Goal: Find specific page/section: Find specific page/section

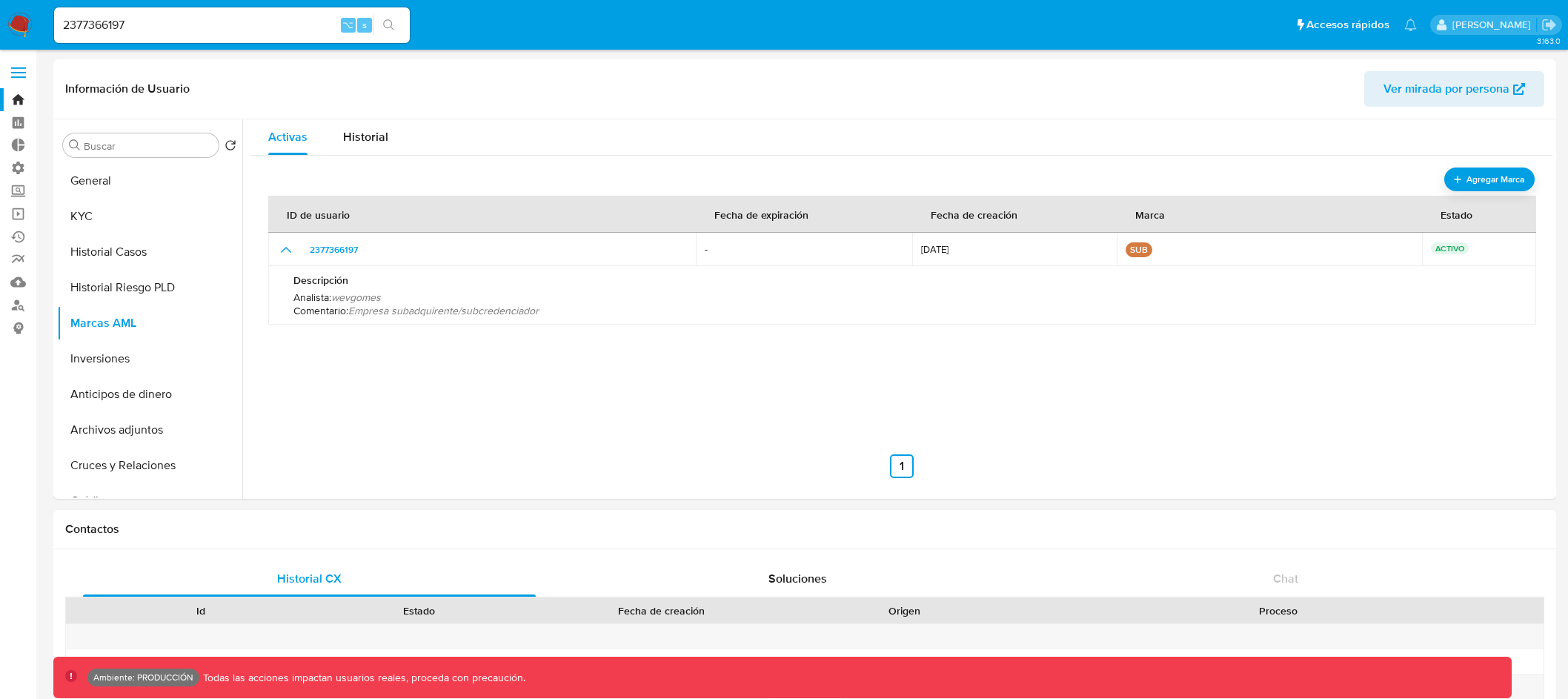
select select "10"
click at [43, 18] on nav "Pausado Ver notificaciones 2377366197 ⌥ s Accesos rápidos Presiona las siguient…" at bounding box center [784, 25] width 1568 height 50
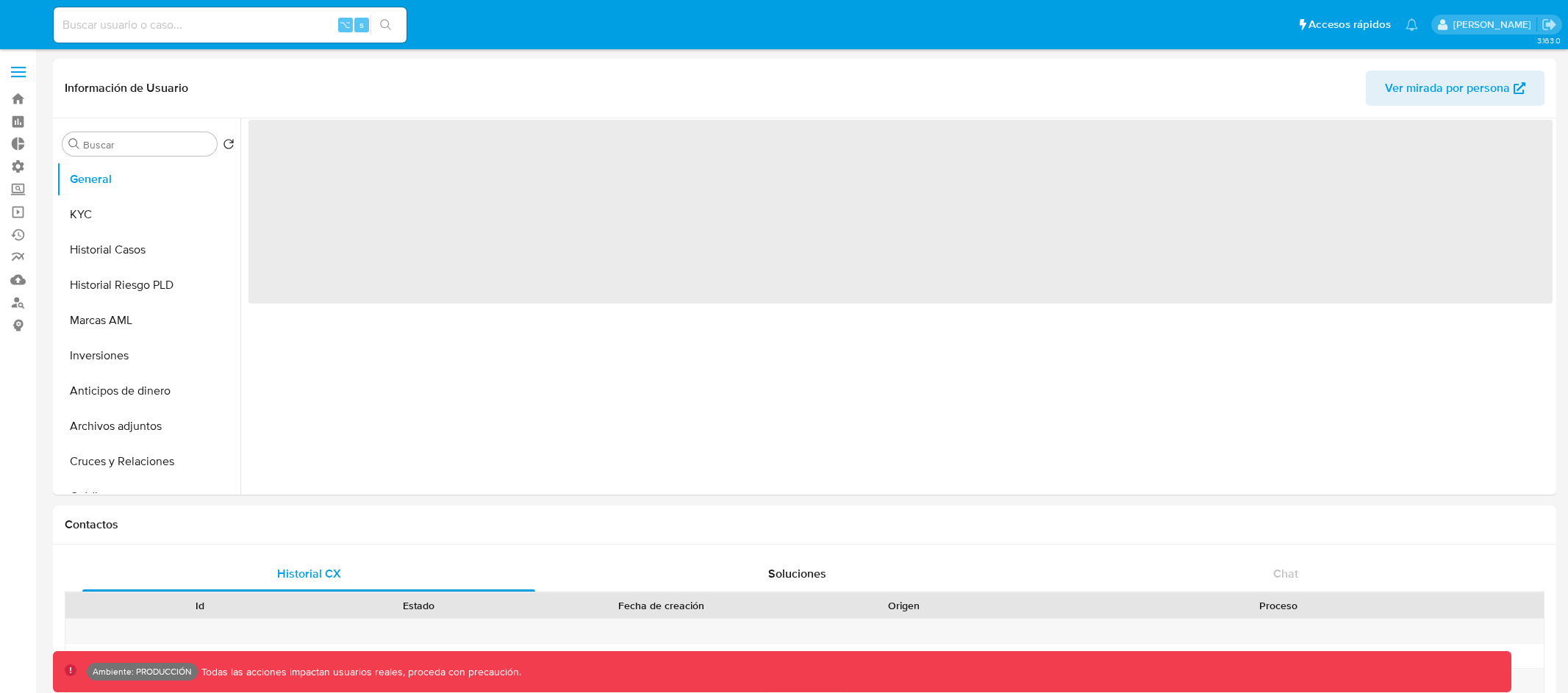
select select "10"
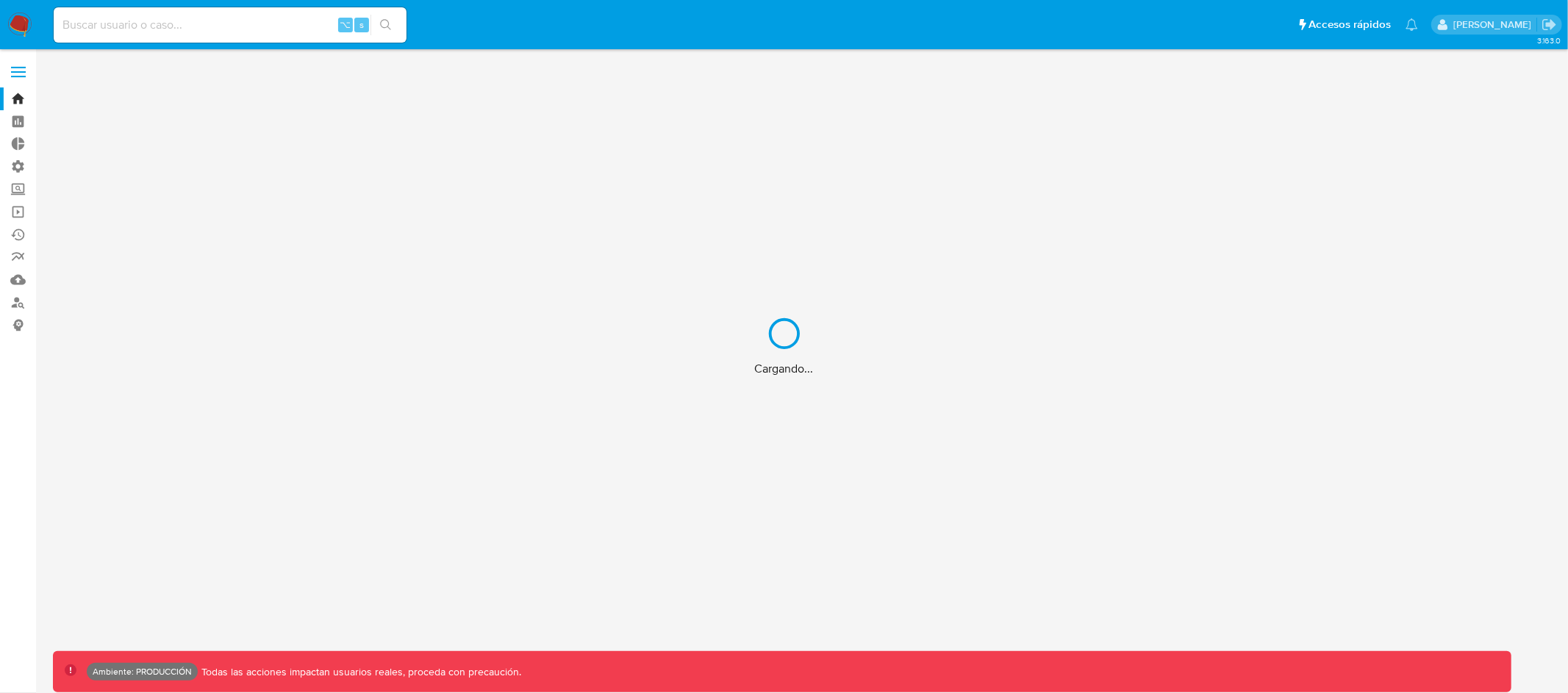
click at [257, 20] on div "Cargando..." at bounding box center [784, 346] width 1568 height 693
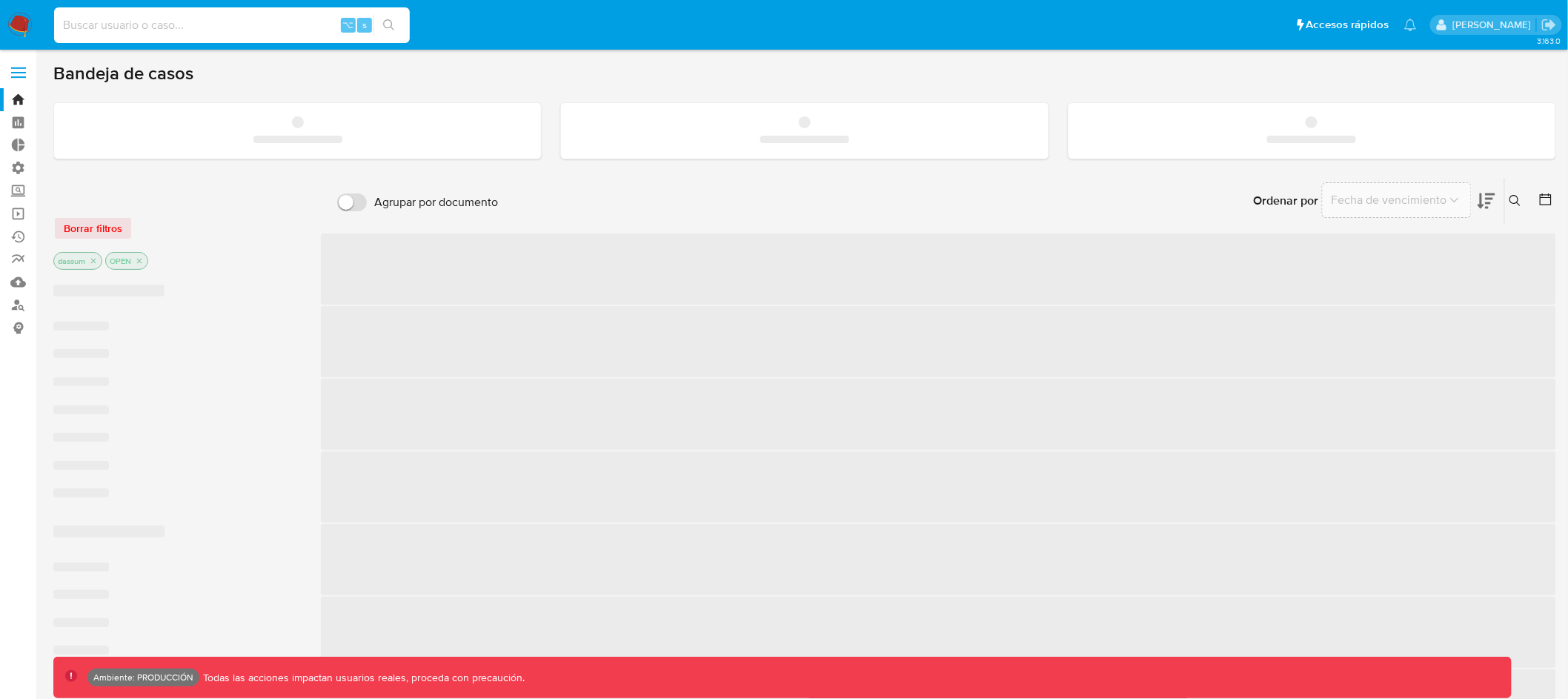
click at [234, 21] on input at bounding box center [232, 25] width 356 height 20
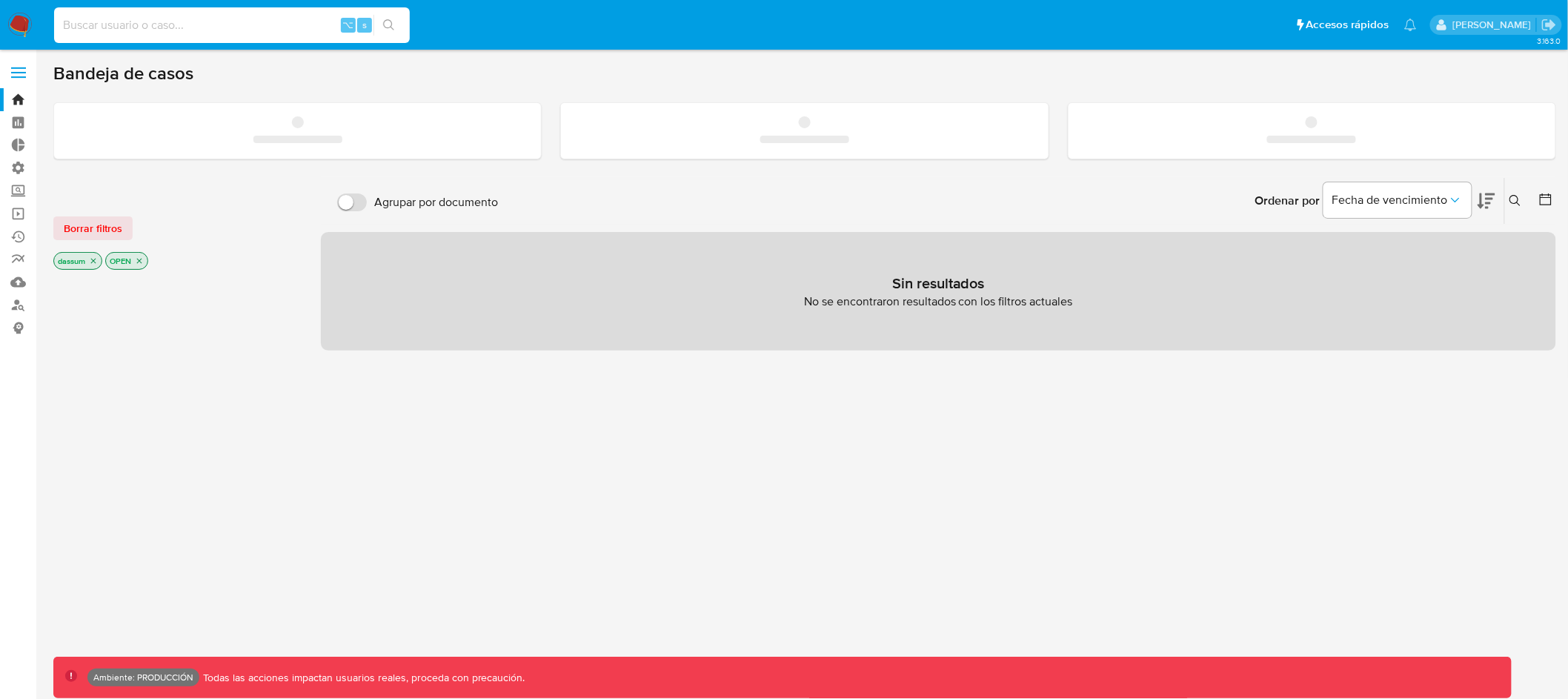
click at [230, 21] on input at bounding box center [232, 25] width 356 height 20
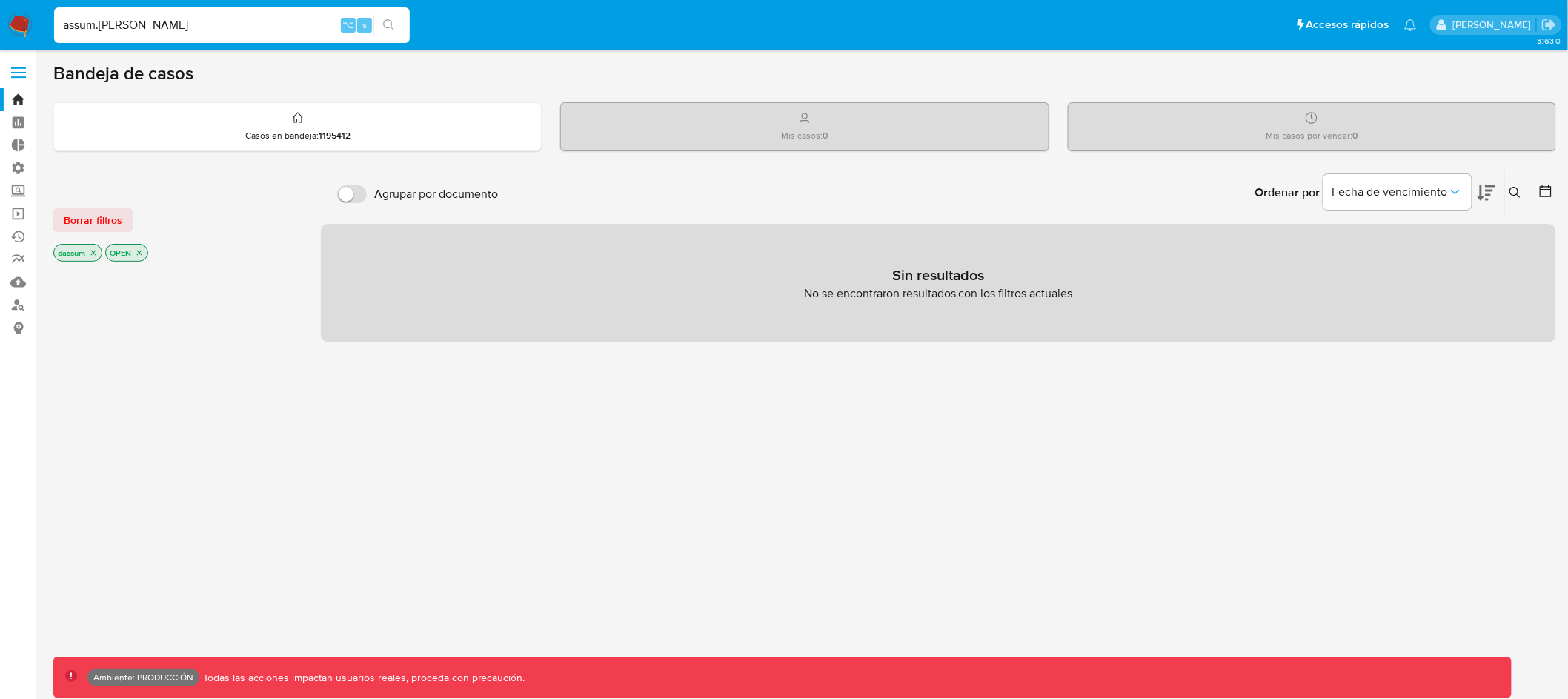
type input "assum.diego"
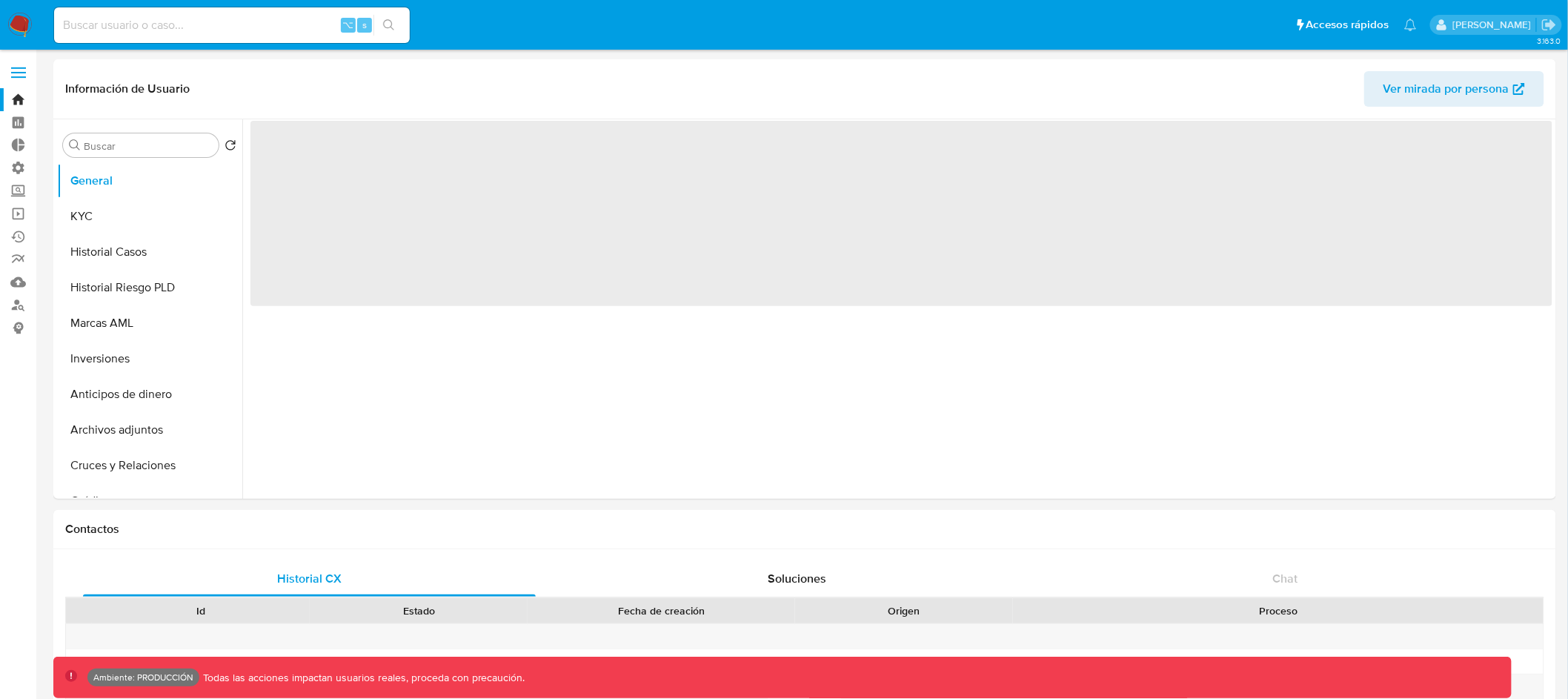
select select "10"
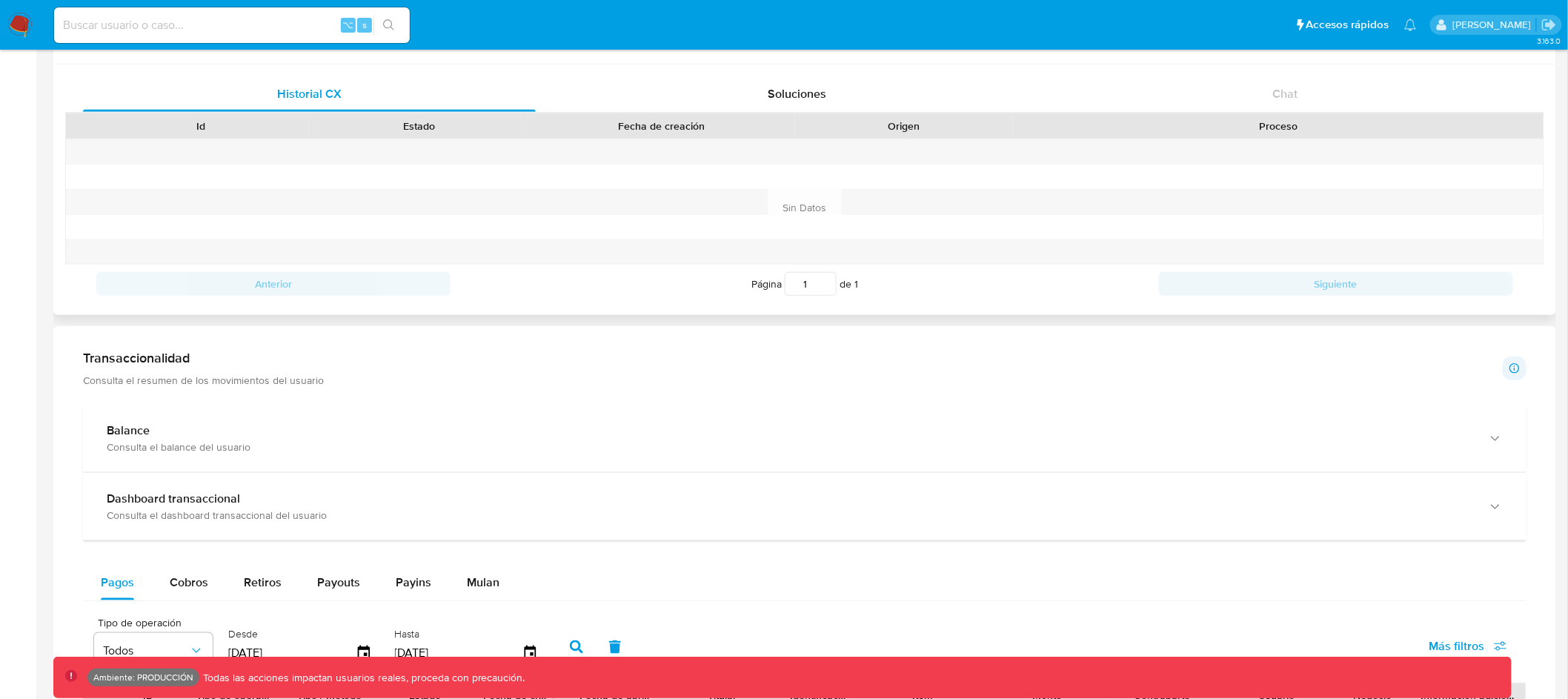
scroll to position [480, 0]
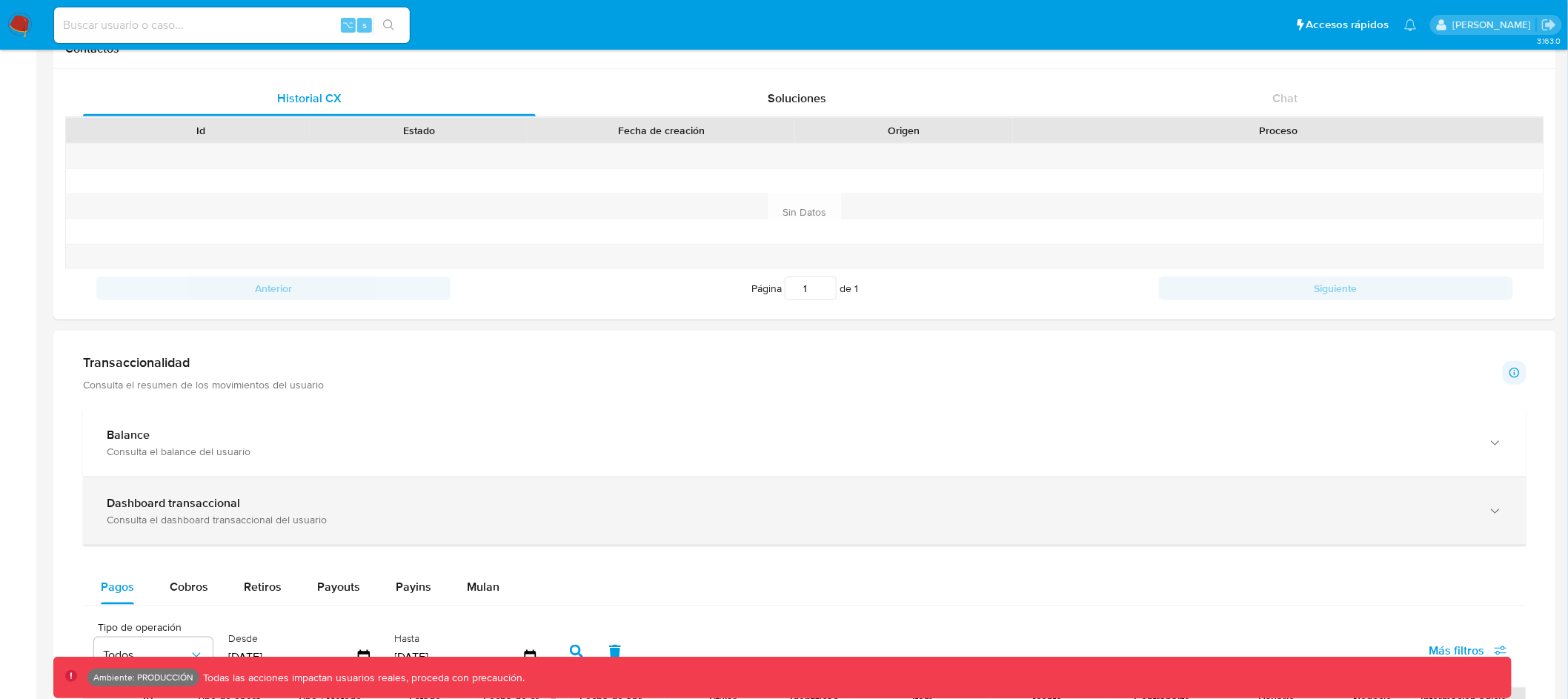
click at [646, 499] on div "Dashboard transaccional" at bounding box center [790, 503] width 1367 height 15
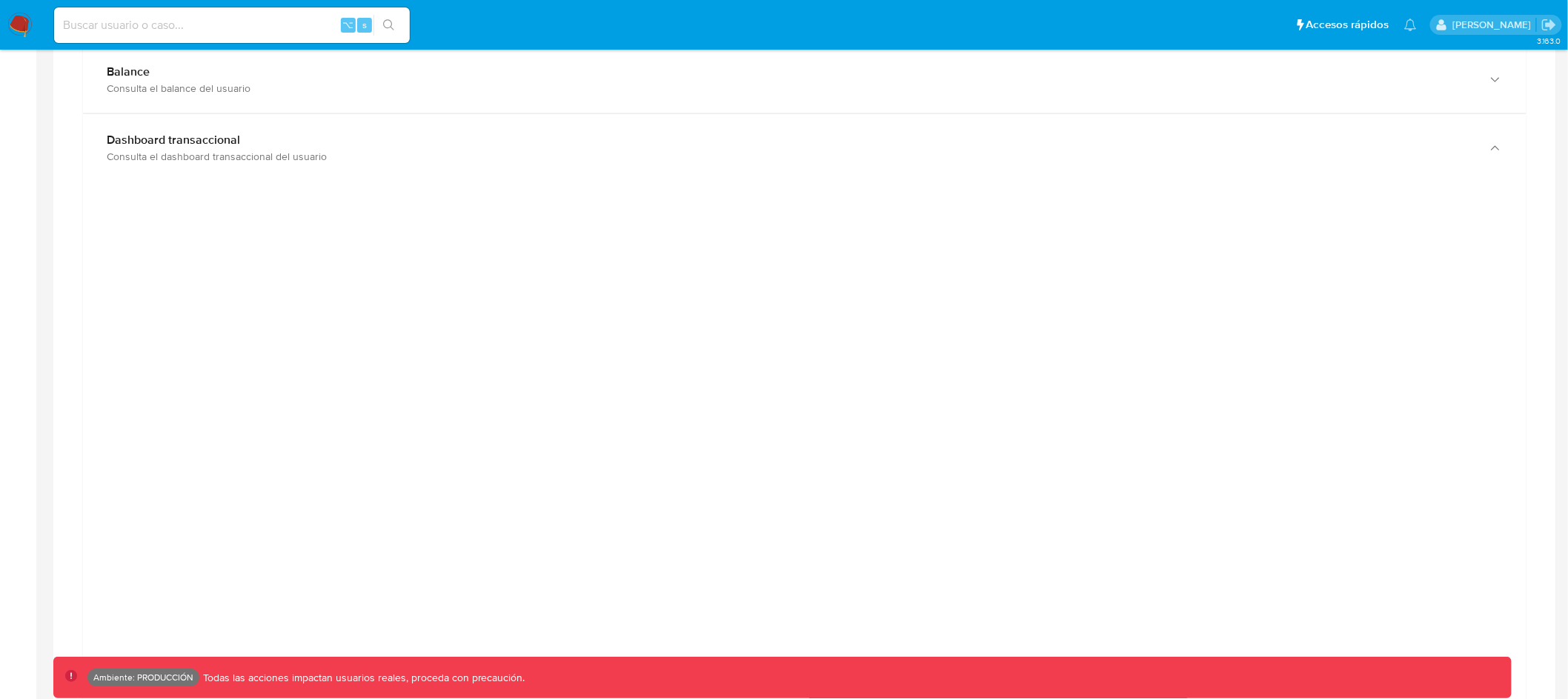
scroll to position [822, 0]
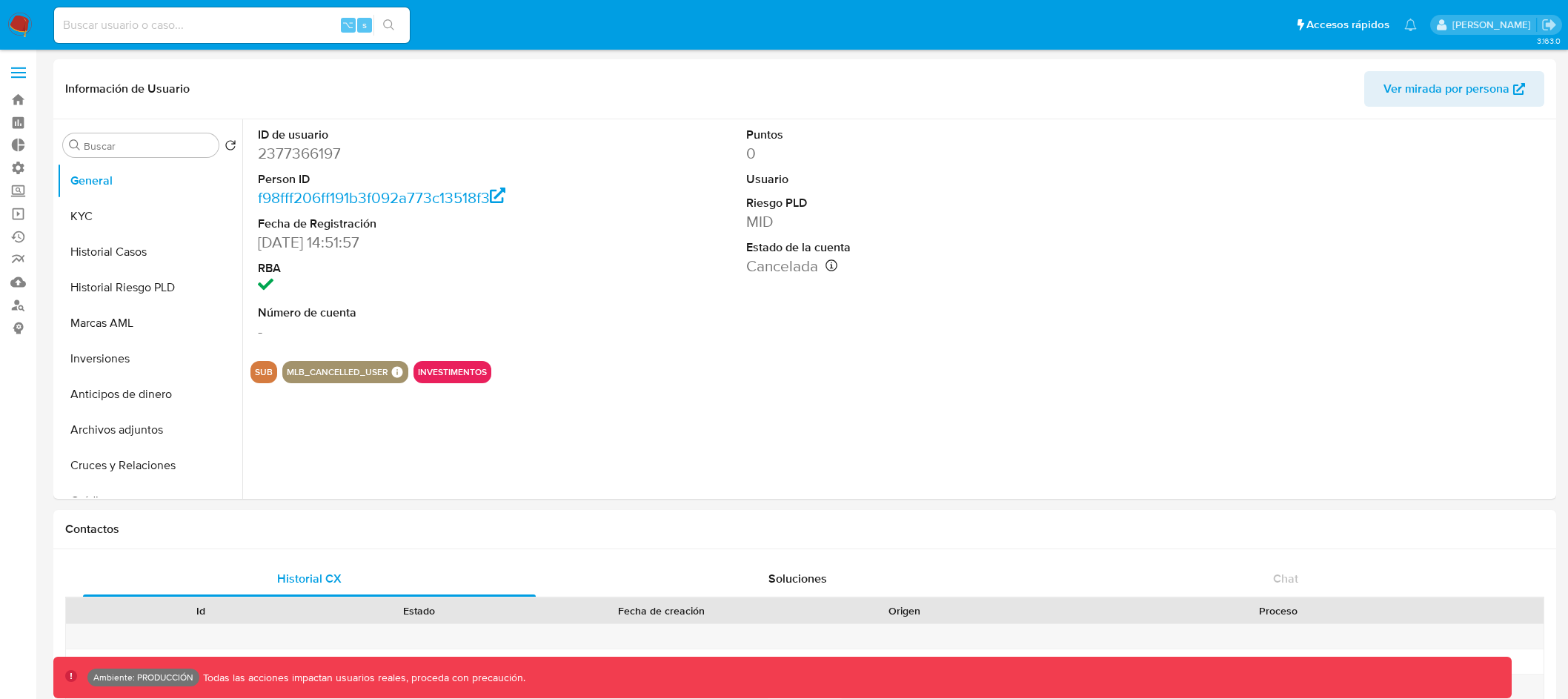
select select "10"
click at [249, 24] on input at bounding box center [232, 25] width 356 height 20
paste input "654882886"
type input "654882886"
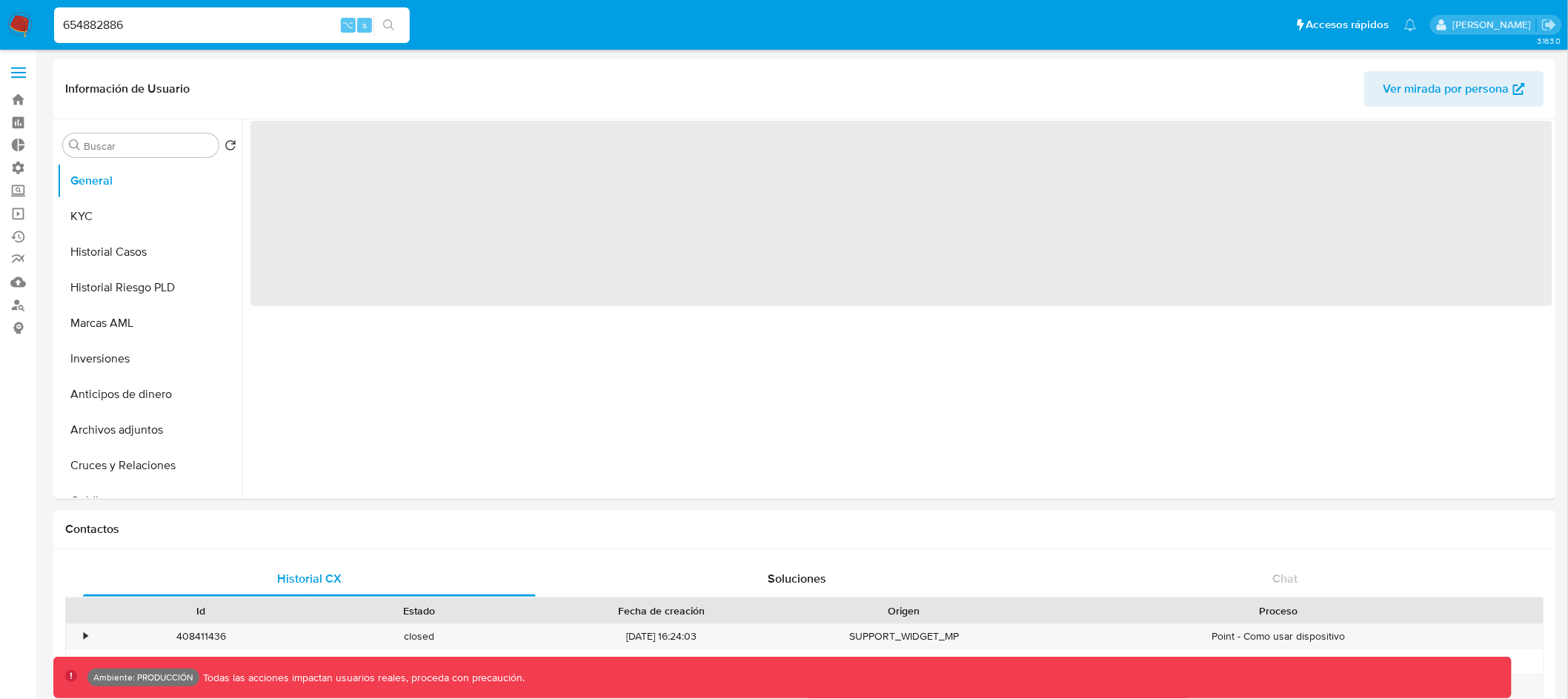
select select "10"
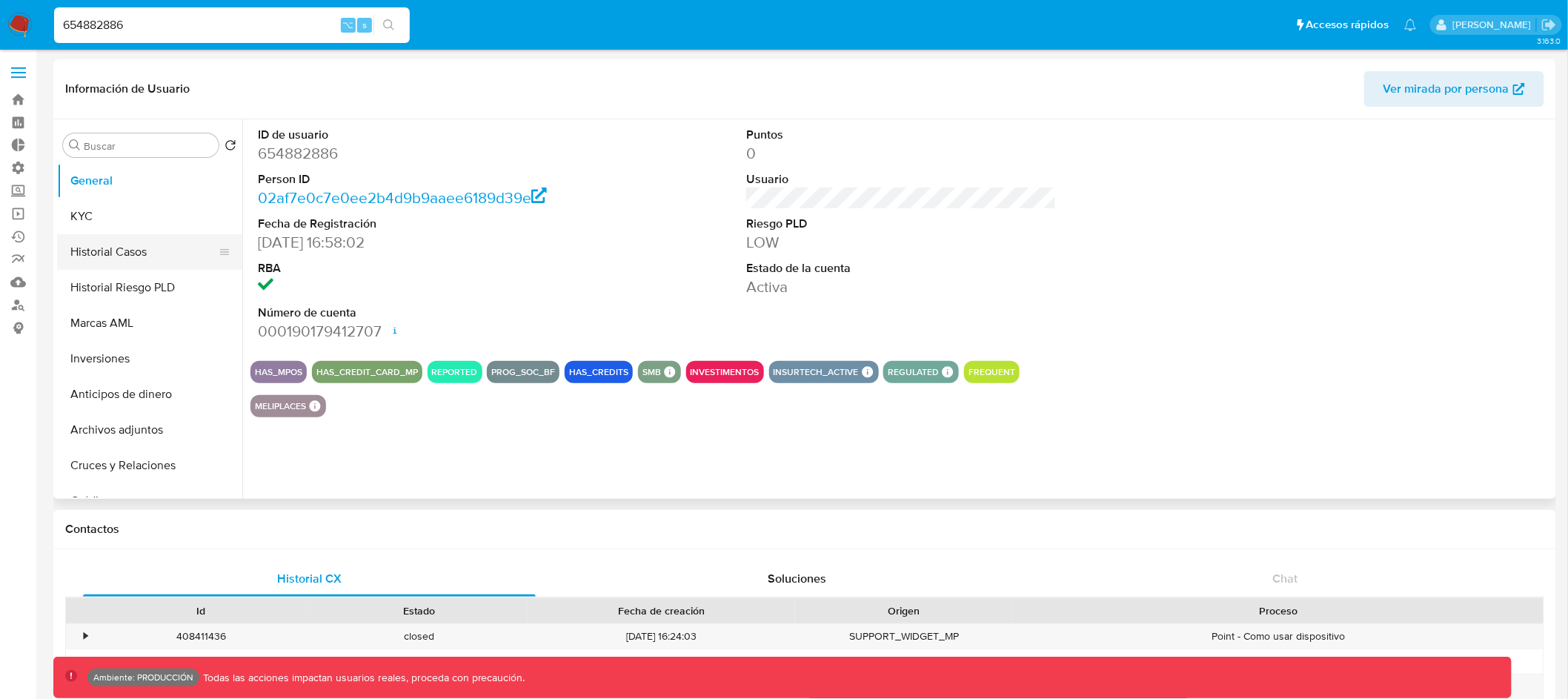
click at [141, 252] on button "Historial Casos" at bounding box center [144, 252] width 173 height 36
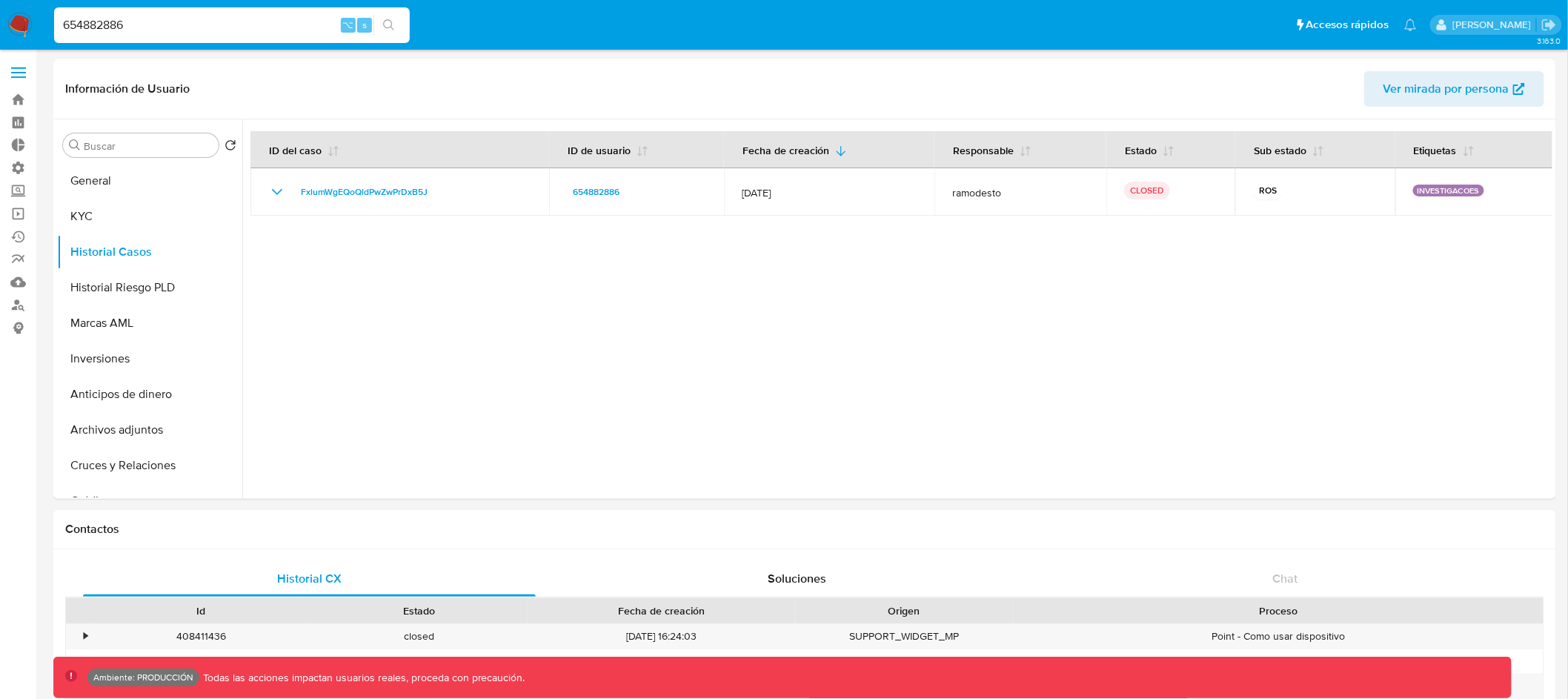
click at [82, 21] on input "654882886" at bounding box center [232, 25] width 356 height 20
paste input "4859394"
type input "485939486"
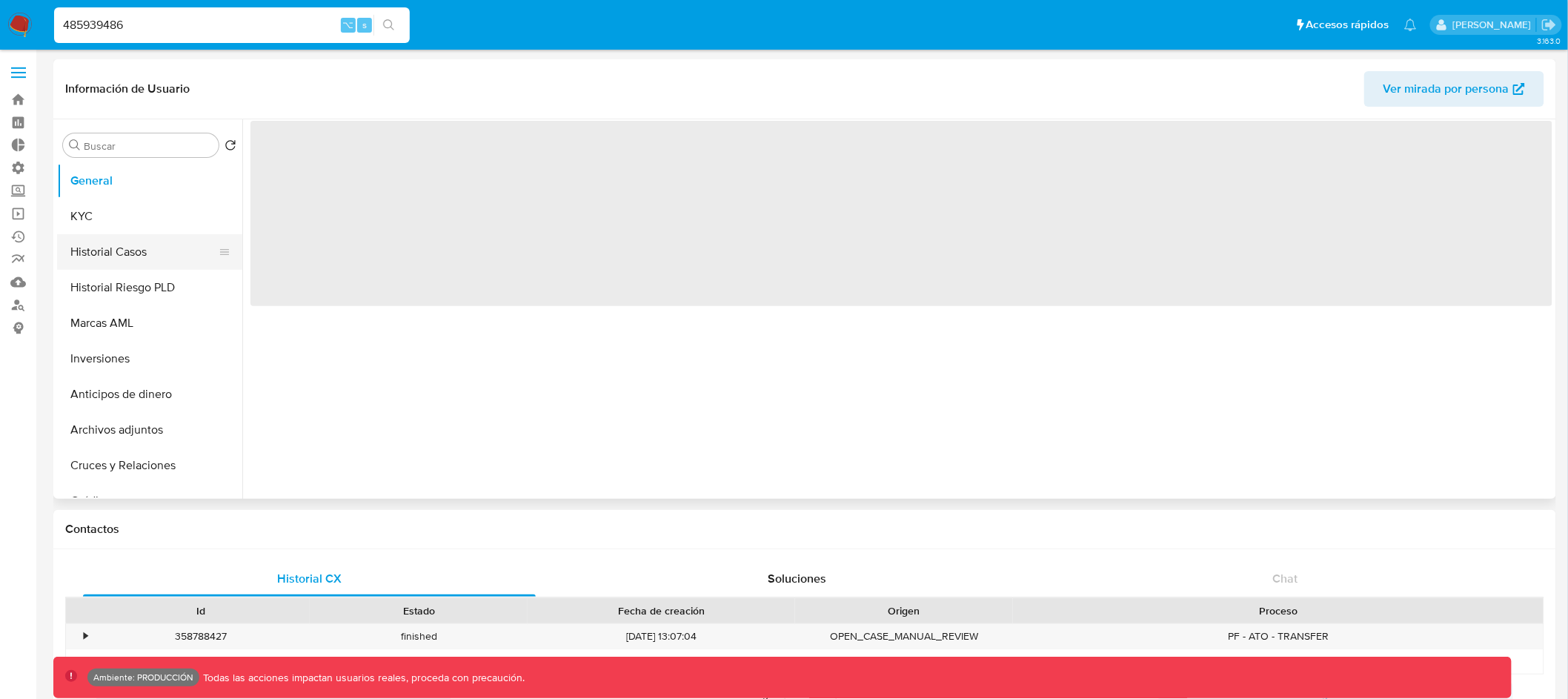
select select "10"
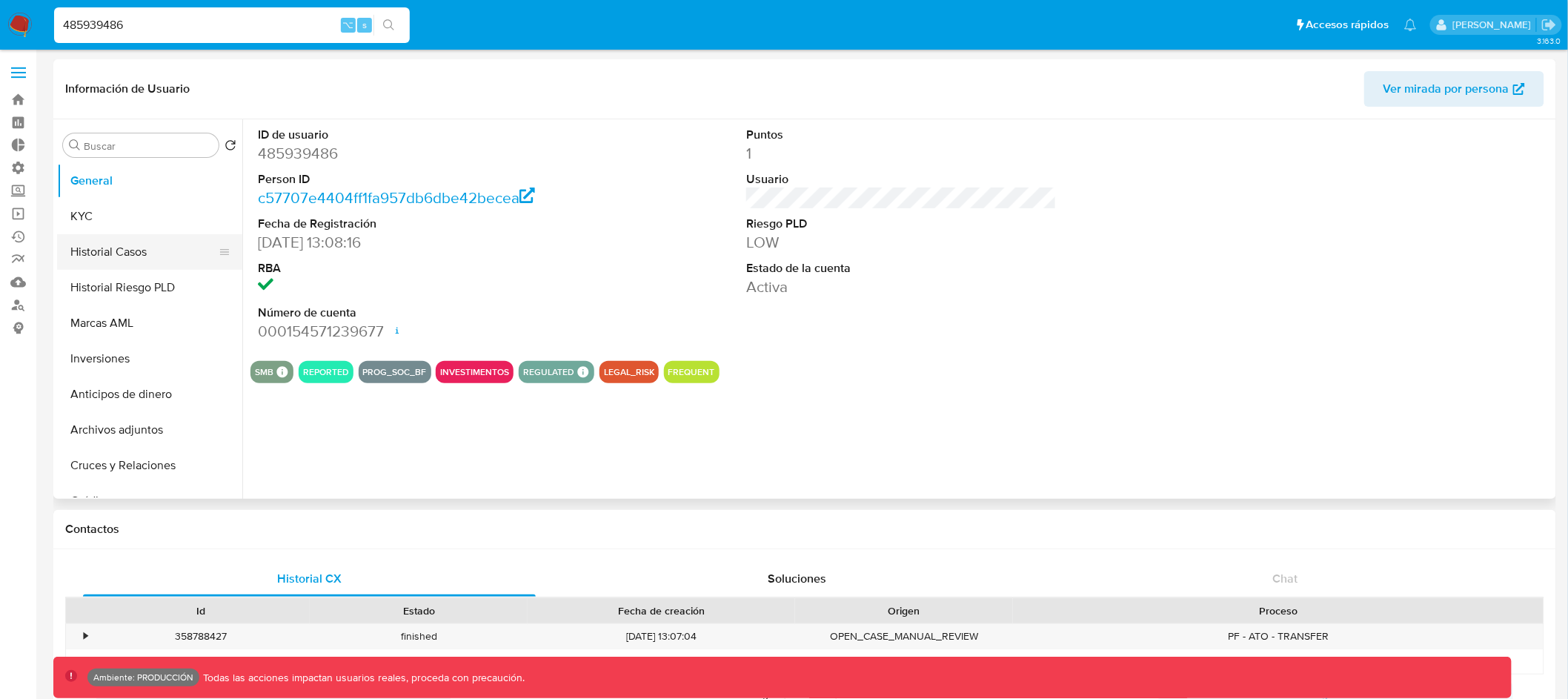
click at [139, 261] on button "Historial Casos" at bounding box center [144, 252] width 173 height 36
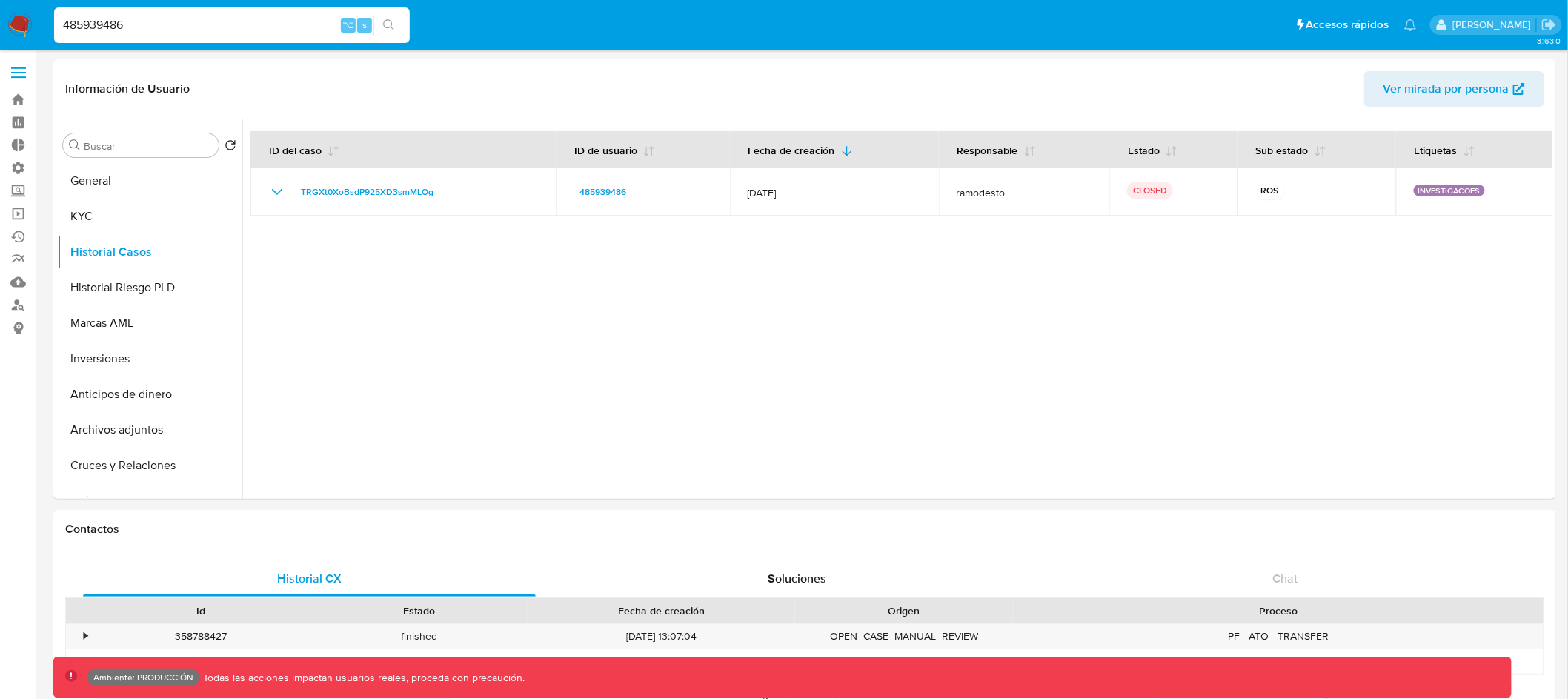
click at [92, 27] on input "485939486" at bounding box center [232, 25] width 356 height 20
paste input "66188920"
type input "661889206"
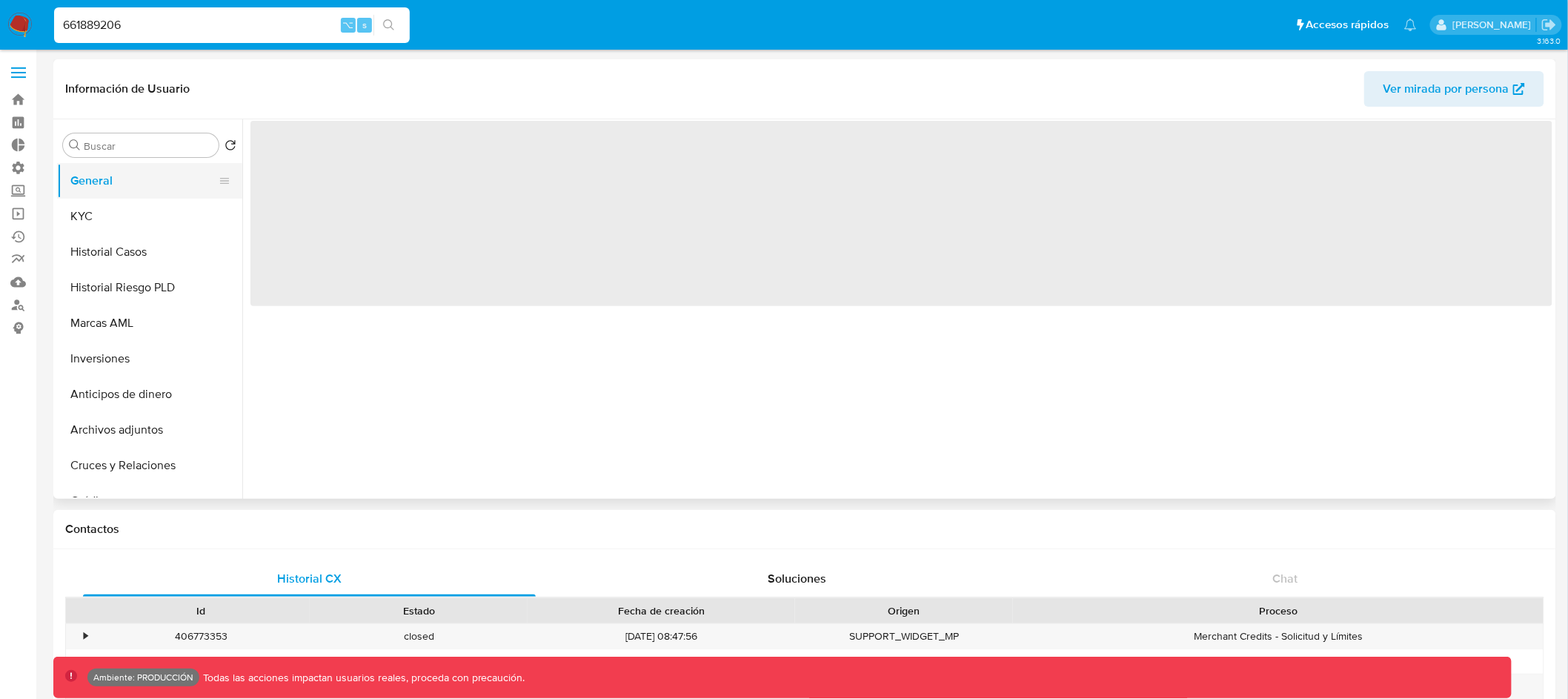
select select "10"
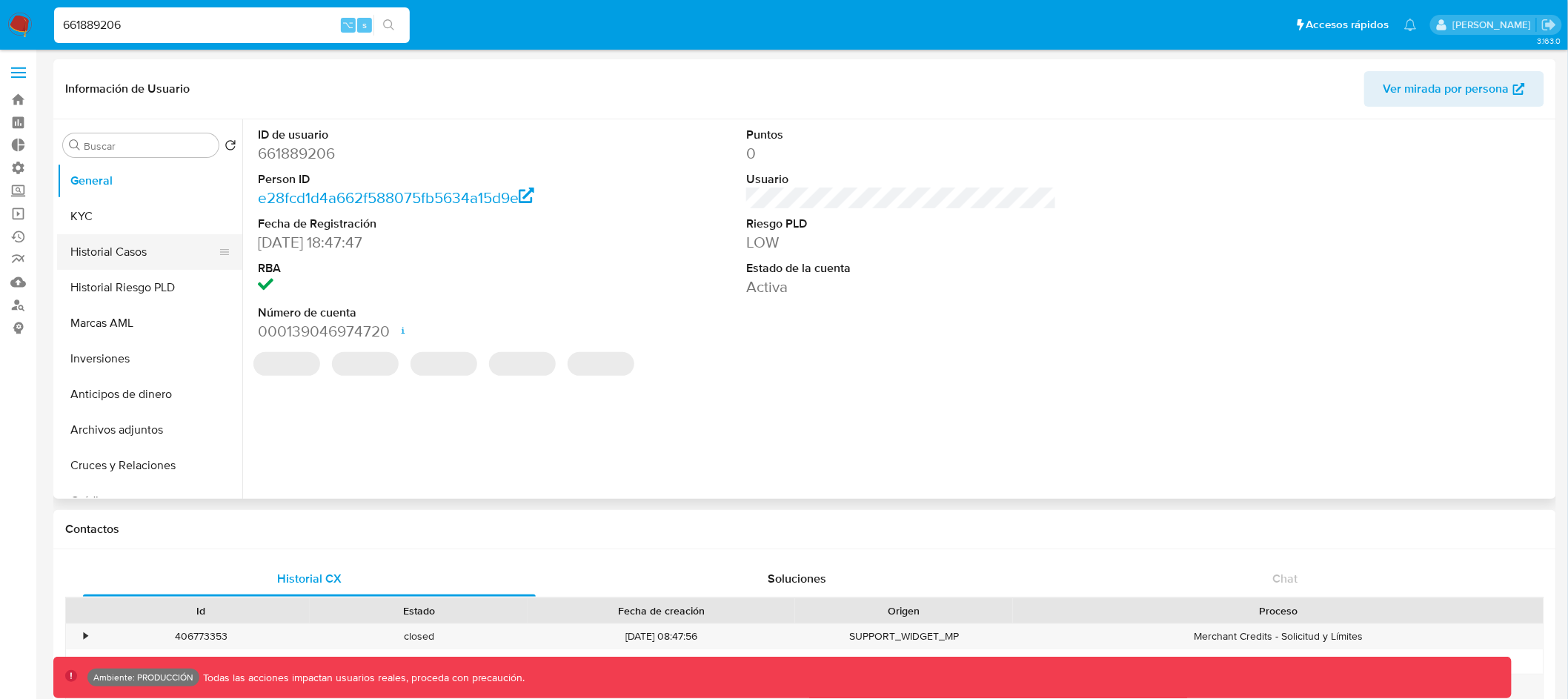
click at [149, 259] on button "Historial Casos" at bounding box center [144, 252] width 173 height 36
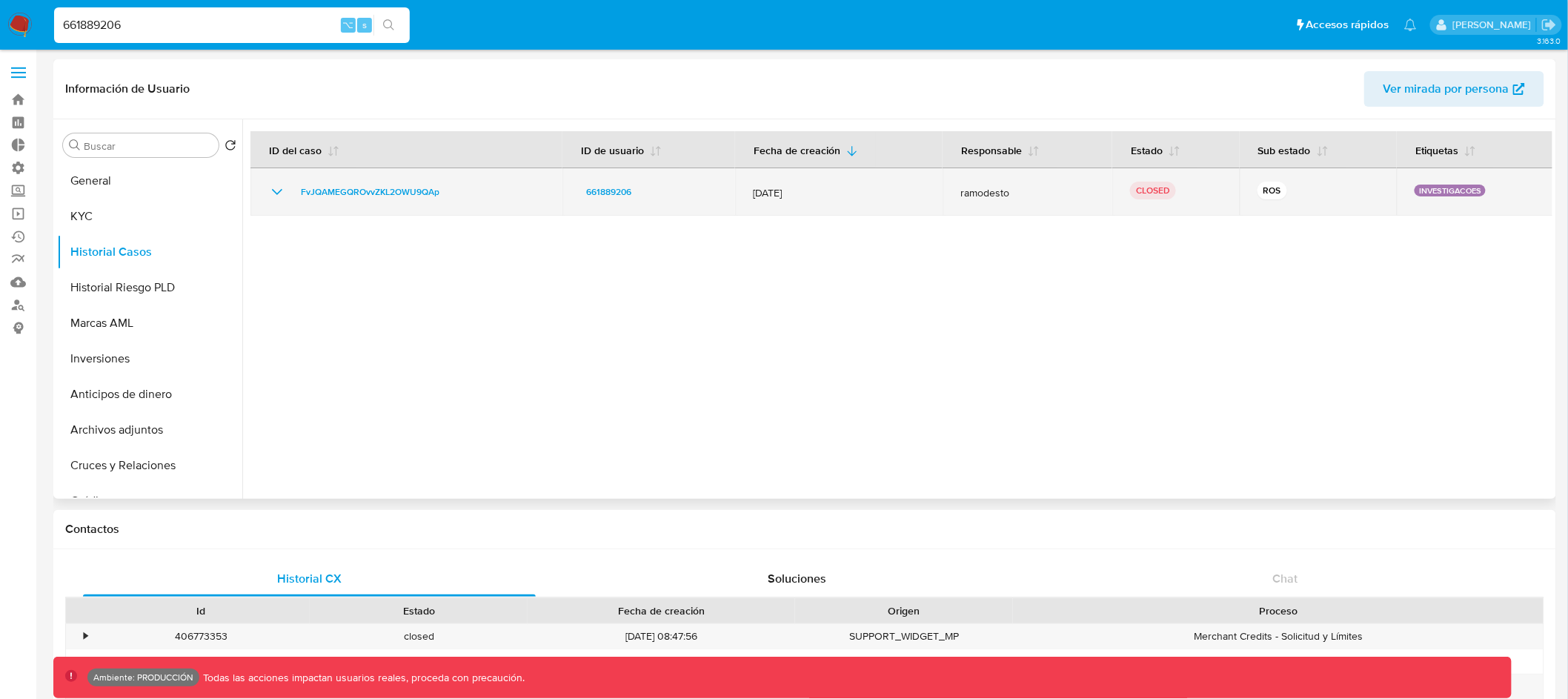
click at [275, 189] on icon "Mostrar/Ocultar" at bounding box center [277, 191] width 18 height 18
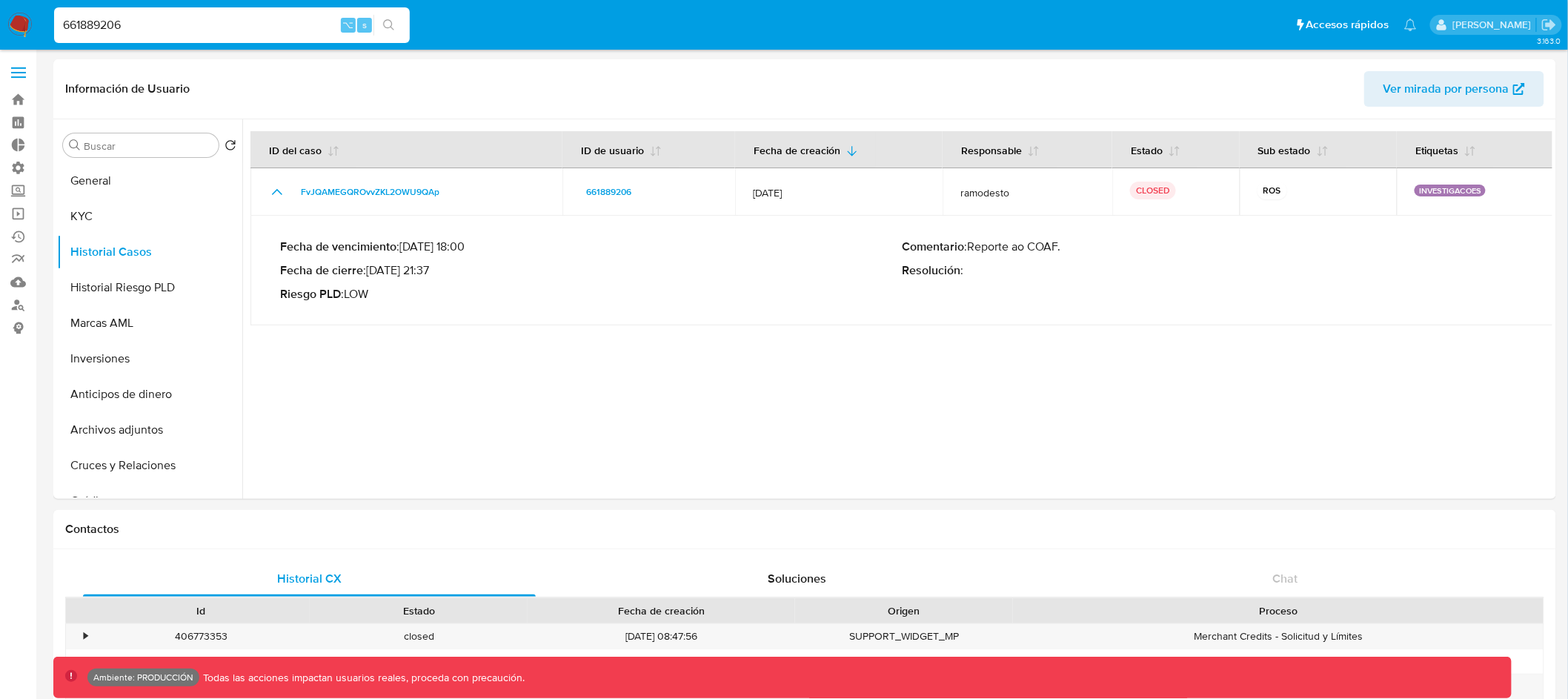
click at [98, 19] on input "661889206" at bounding box center [232, 25] width 356 height 20
paste input "1150924980"
type input "1150924980"
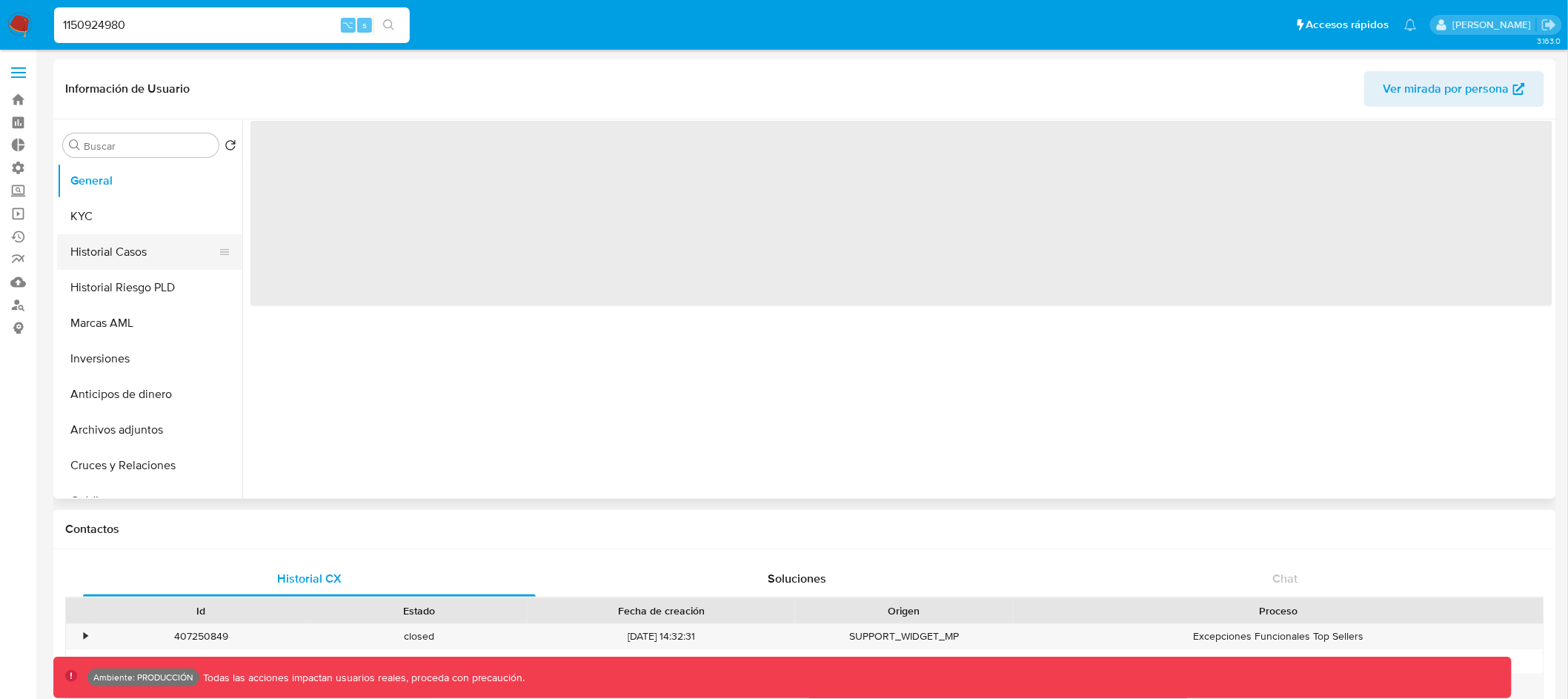
select select "10"
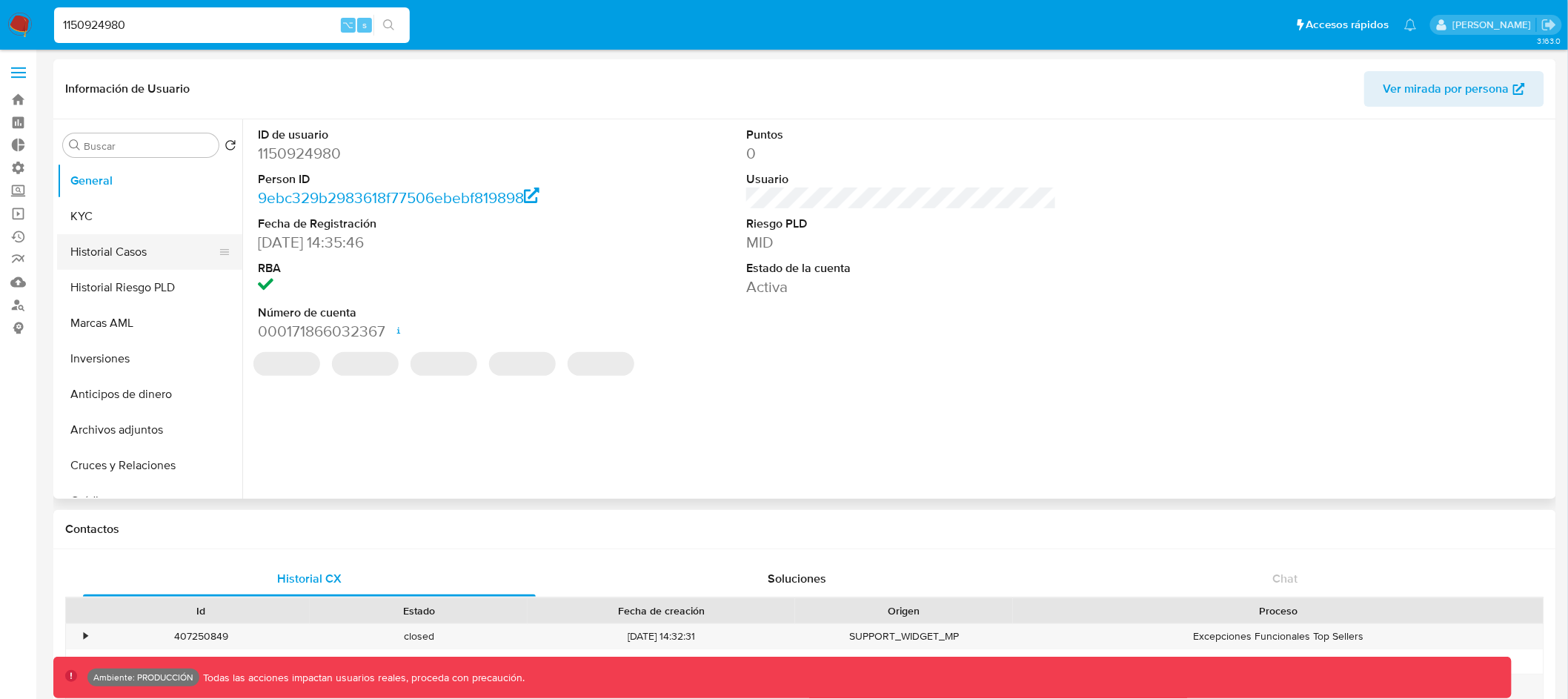
click at [157, 248] on button "Historial Casos" at bounding box center [144, 252] width 173 height 36
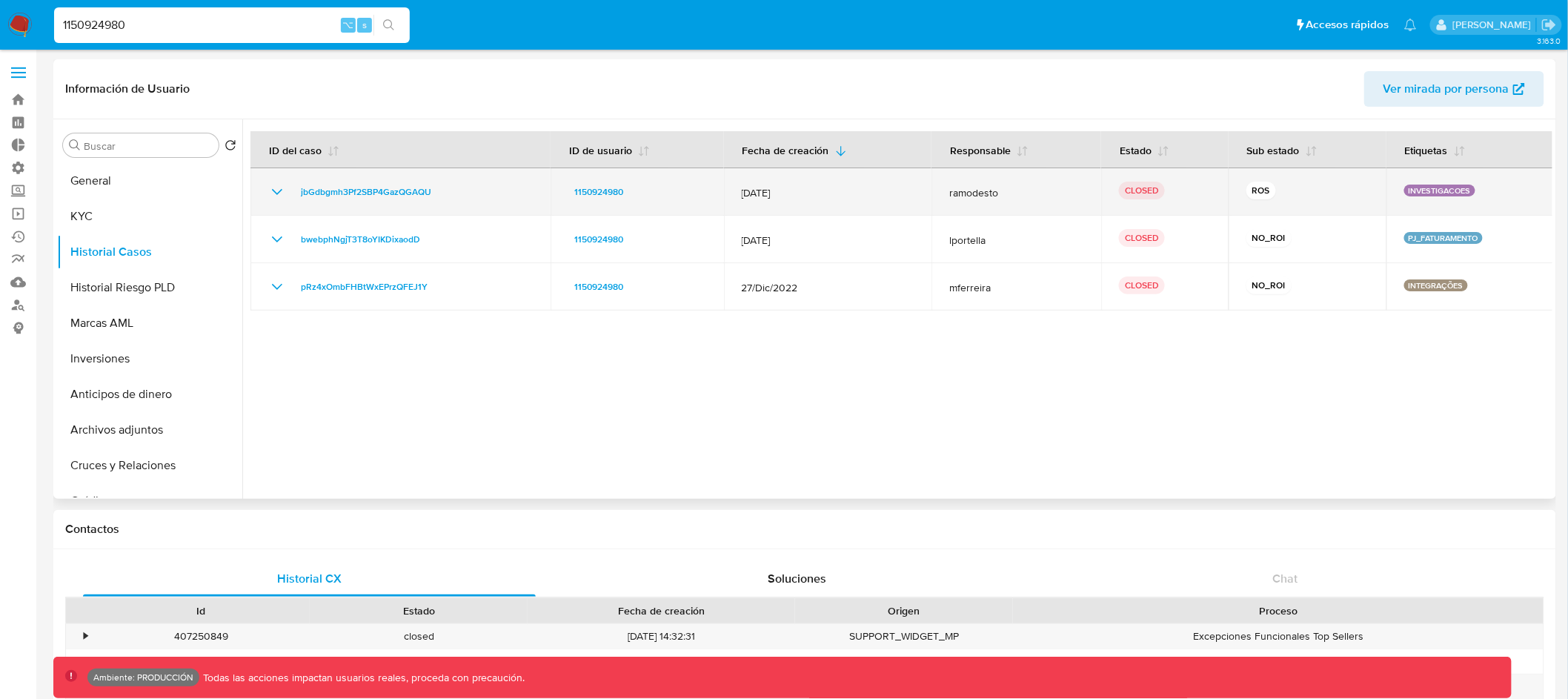
click at [275, 196] on icon "Mostrar/Ocultar" at bounding box center [277, 191] width 18 height 18
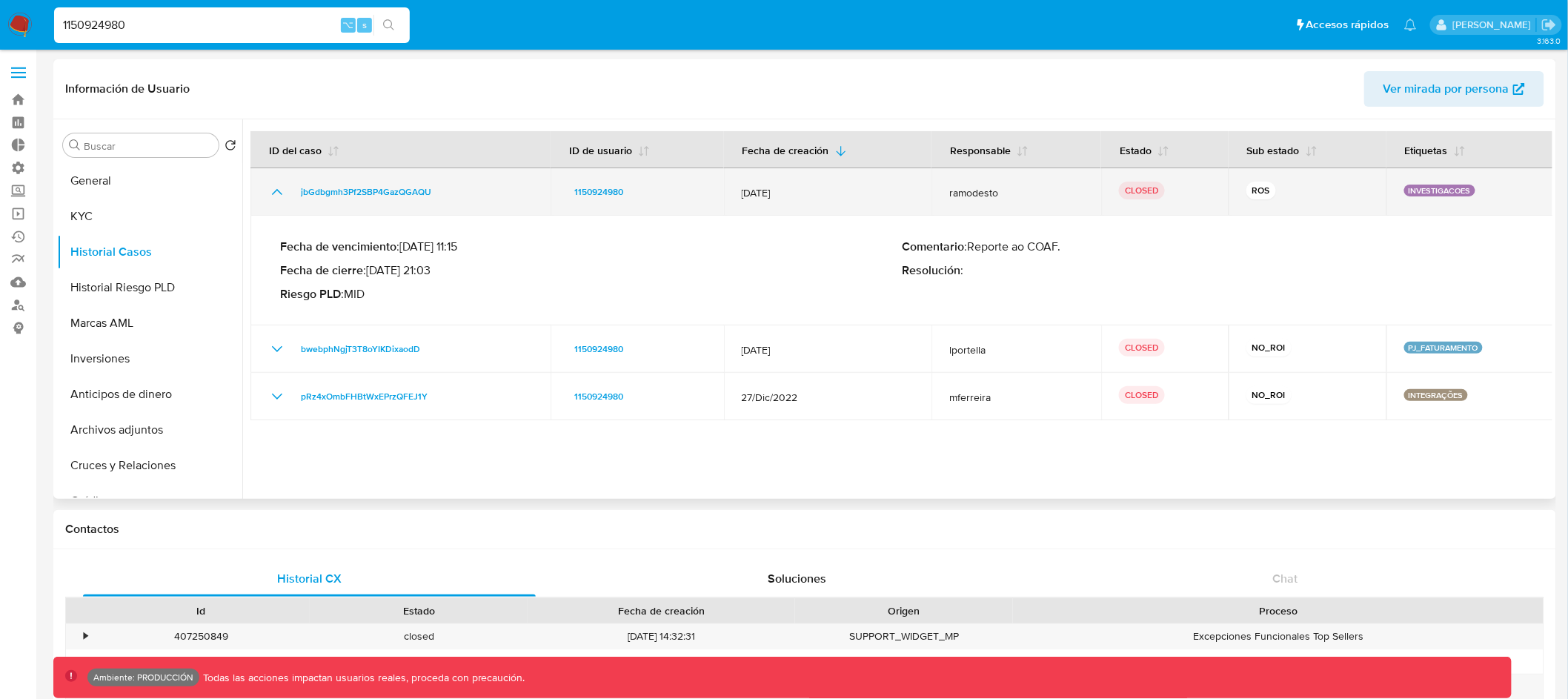
click at [275, 196] on icon "Mostrar/Ocultar" at bounding box center [277, 191] width 18 height 18
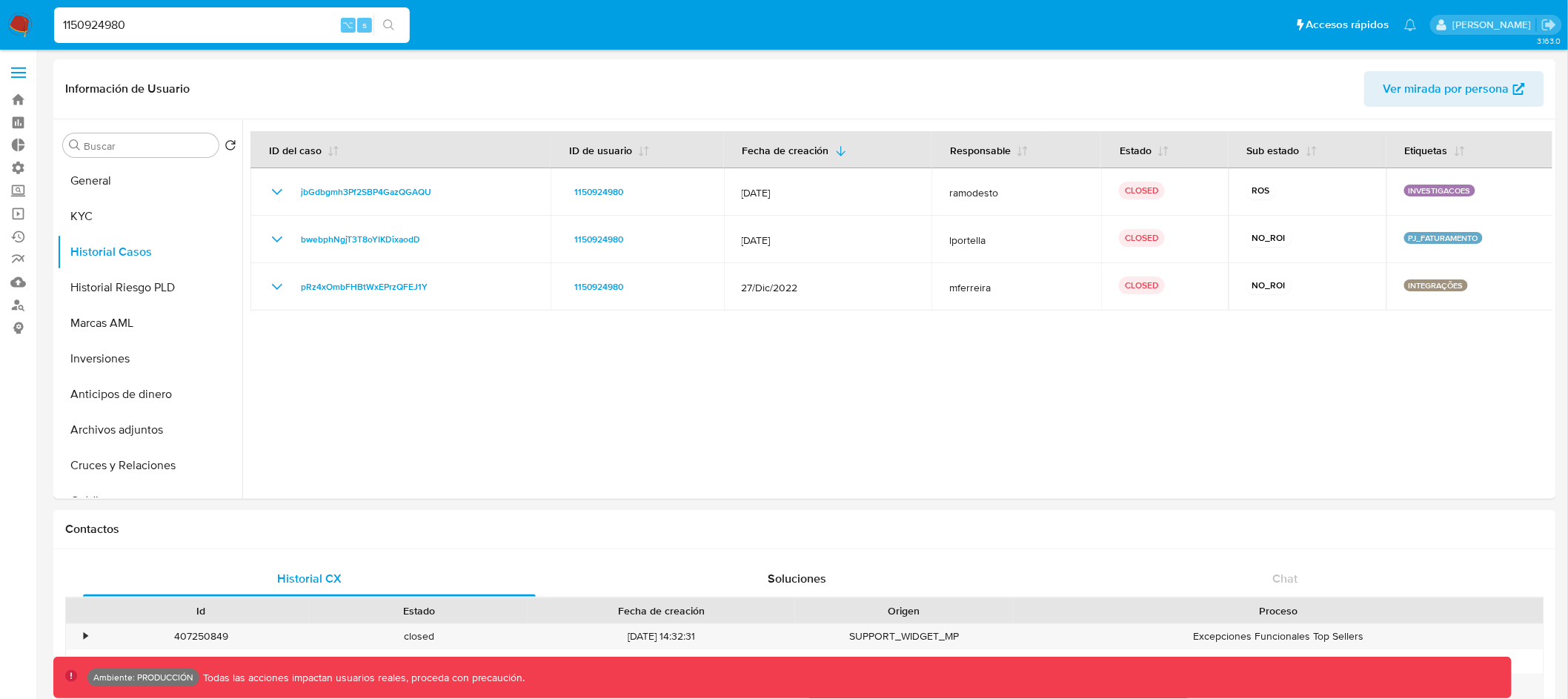
click at [96, 16] on input "1150924980" at bounding box center [232, 25] width 356 height 20
paste input "245362721"
type input "2453627210"
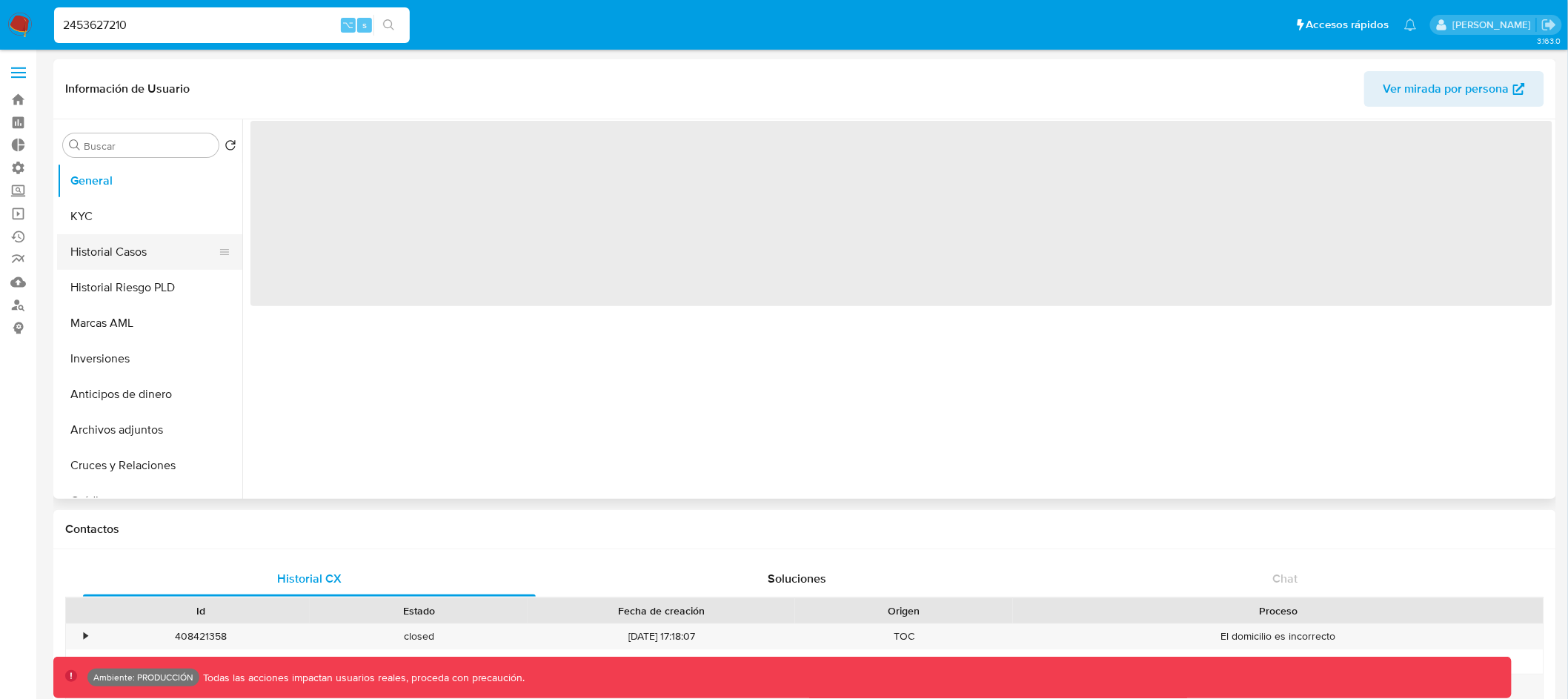
select select "10"
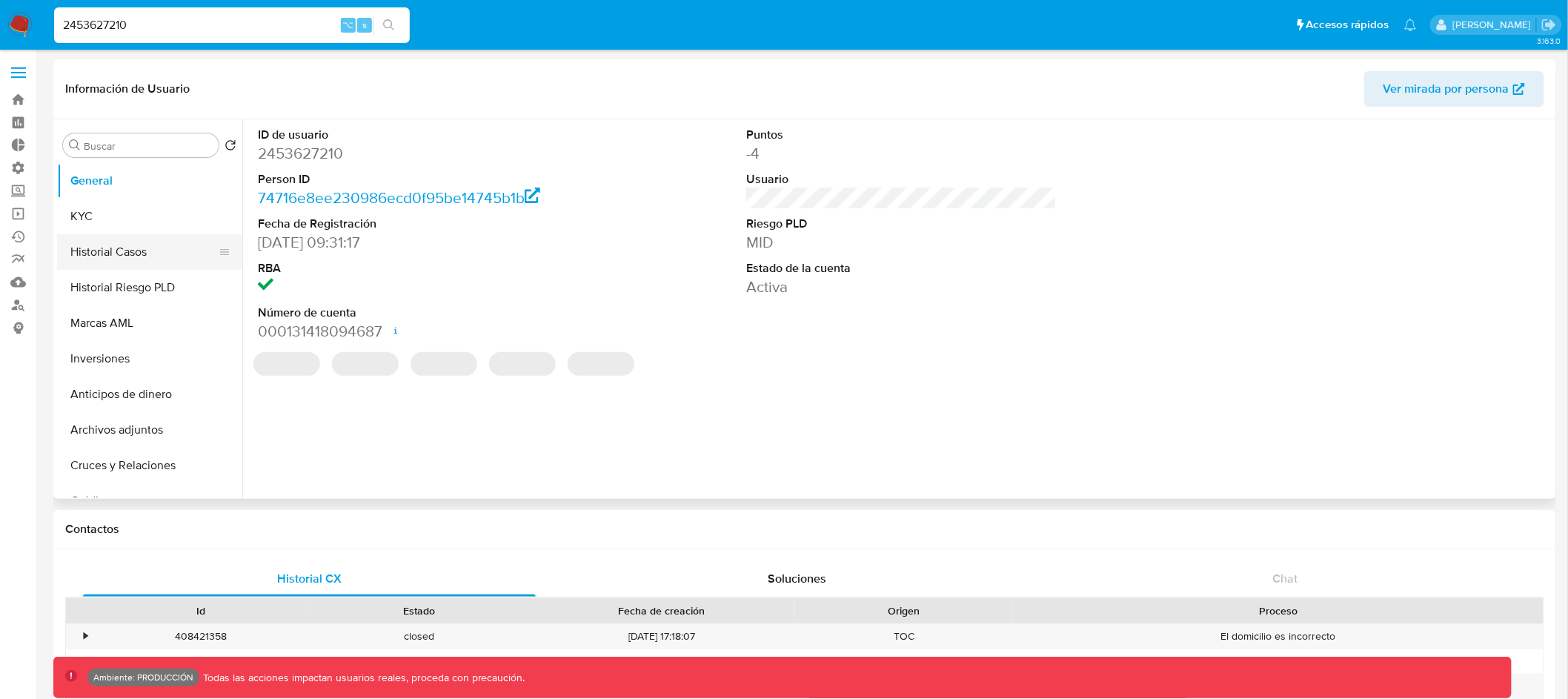
click at [164, 251] on button "Historial Casos" at bounding box center [144, 252] width 173 height 36
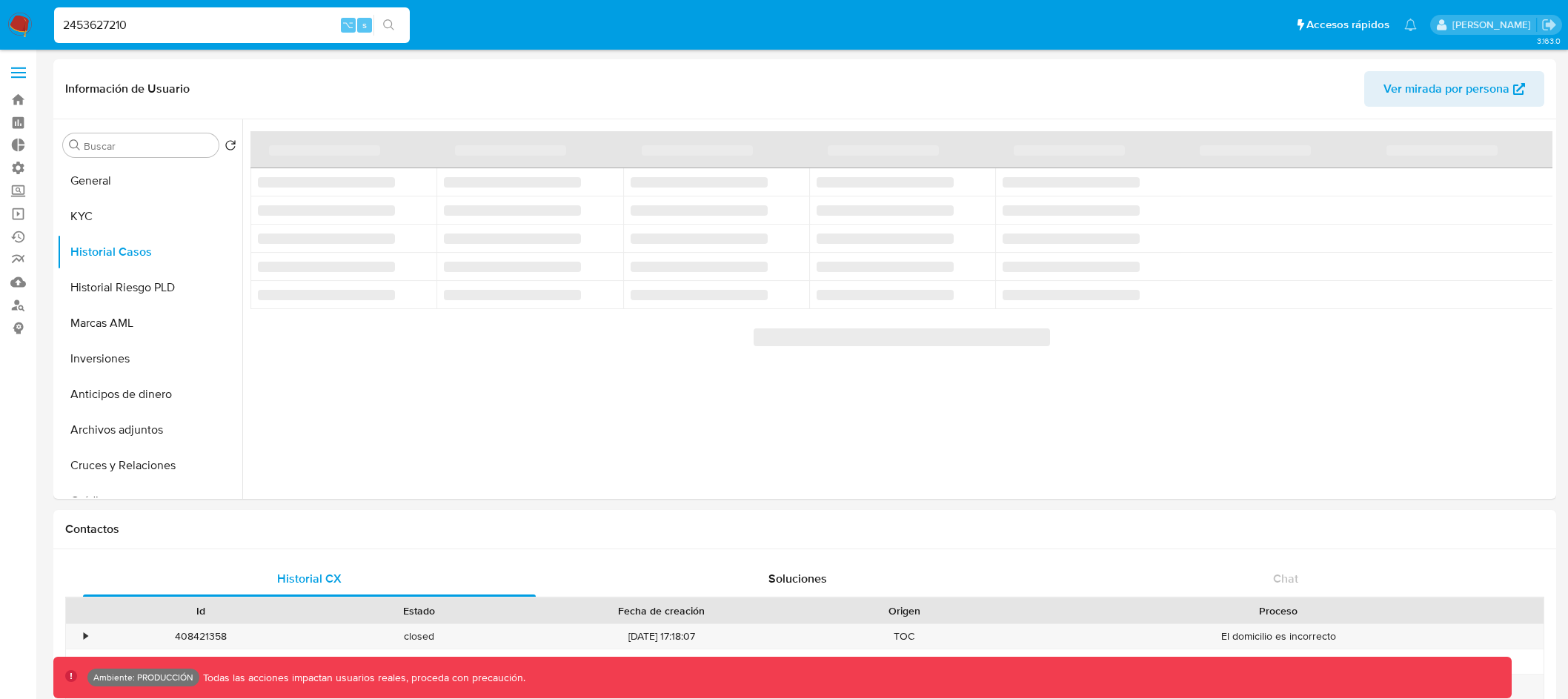
select select "10"
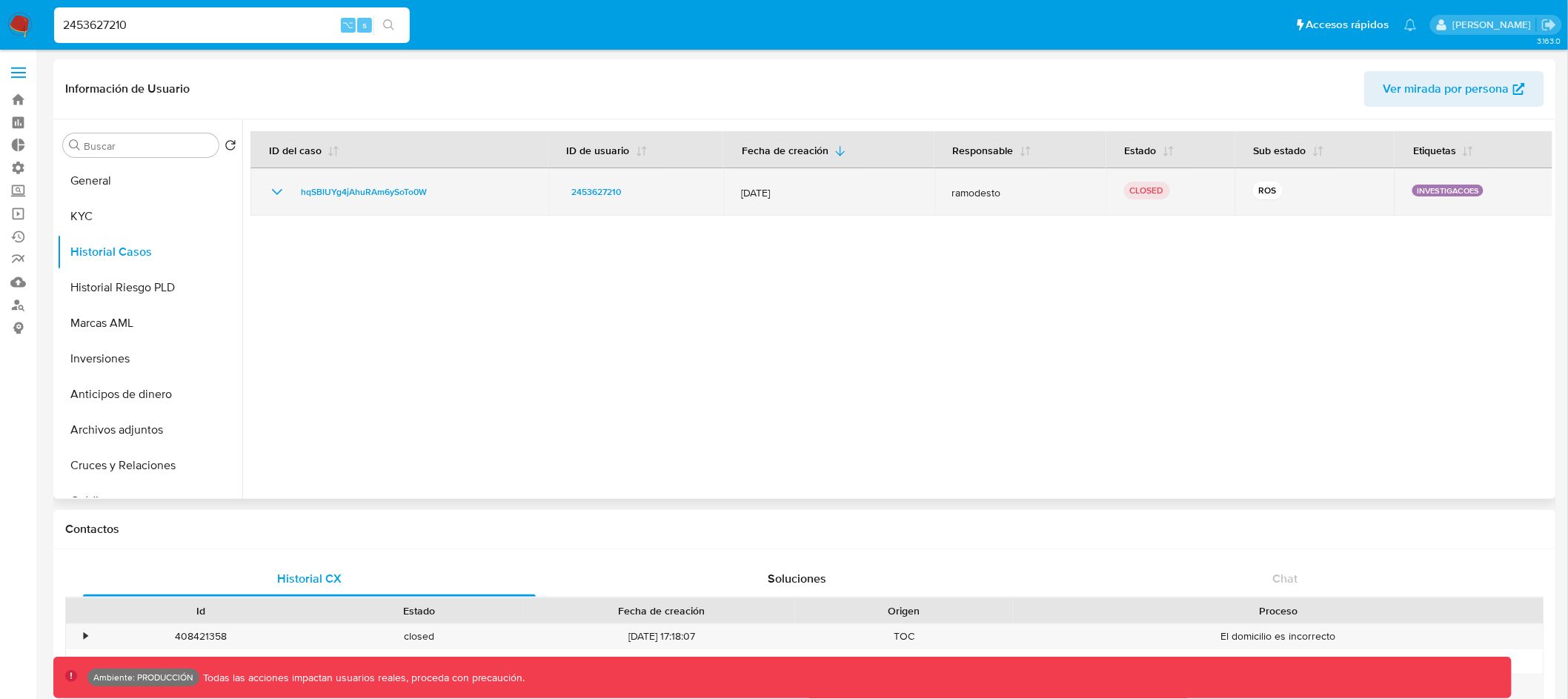
click at [271, 192] on icon "Mostrar/Ocultar" at bounding box center [277, 191] width 18 height 18
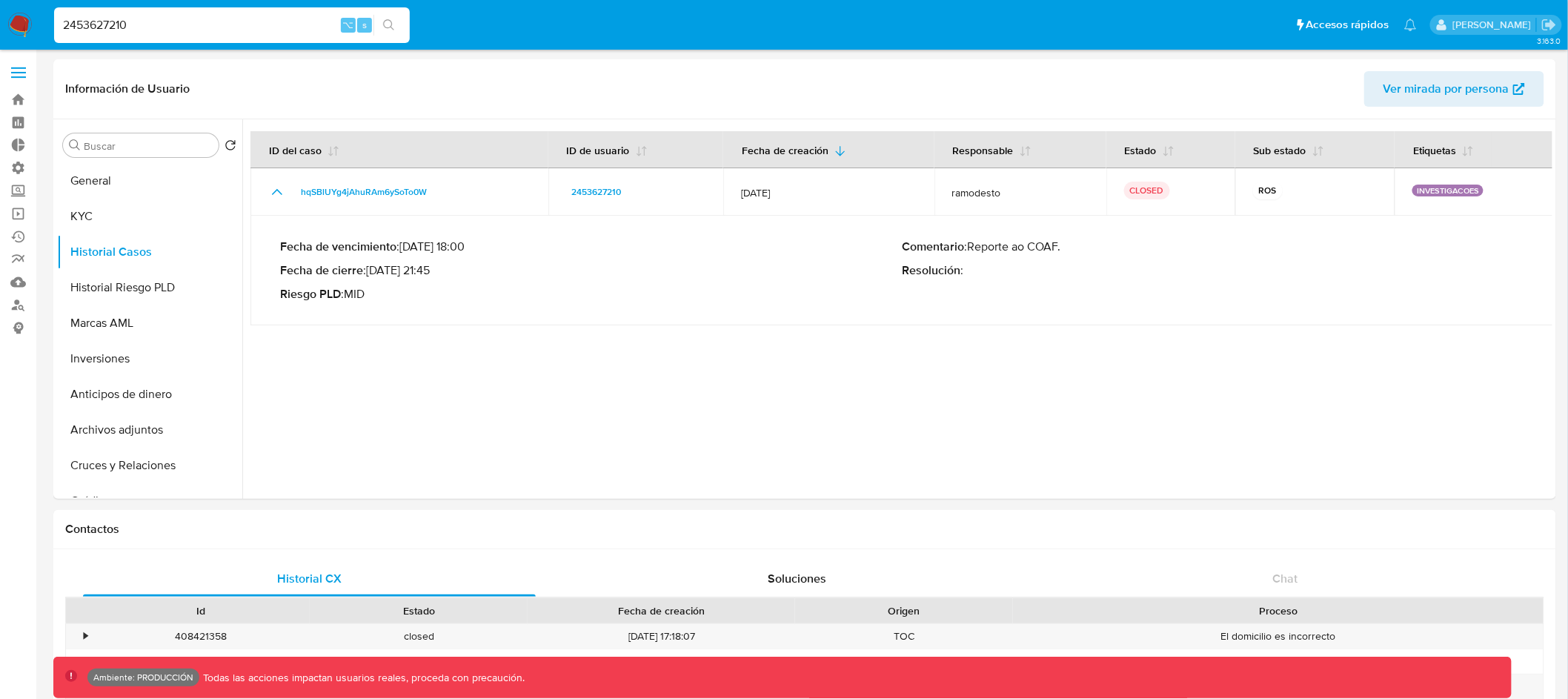
click at [97, 27] on input "2453627210" at bounding box center [232, 25] width 356 height 20
paste input "738392935"
type input "738392935"
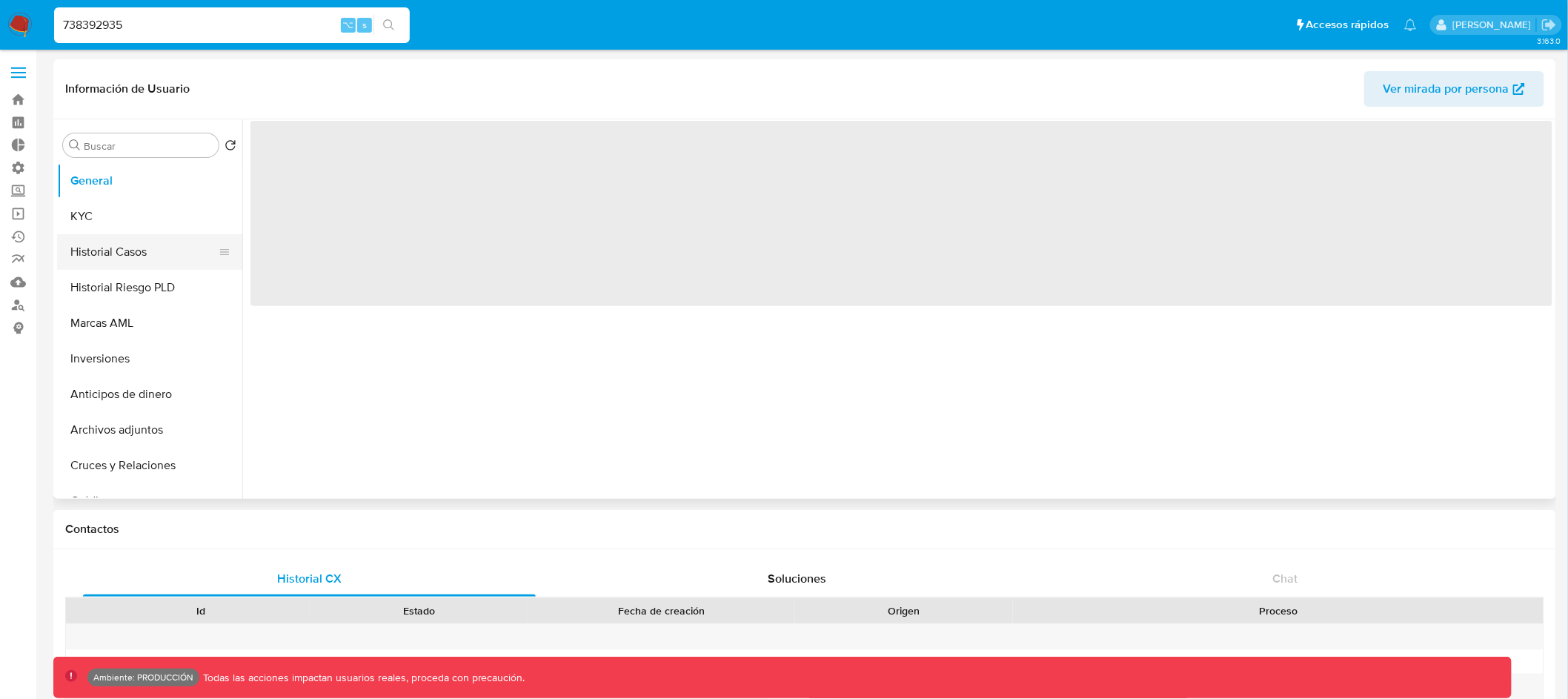
select select "10"
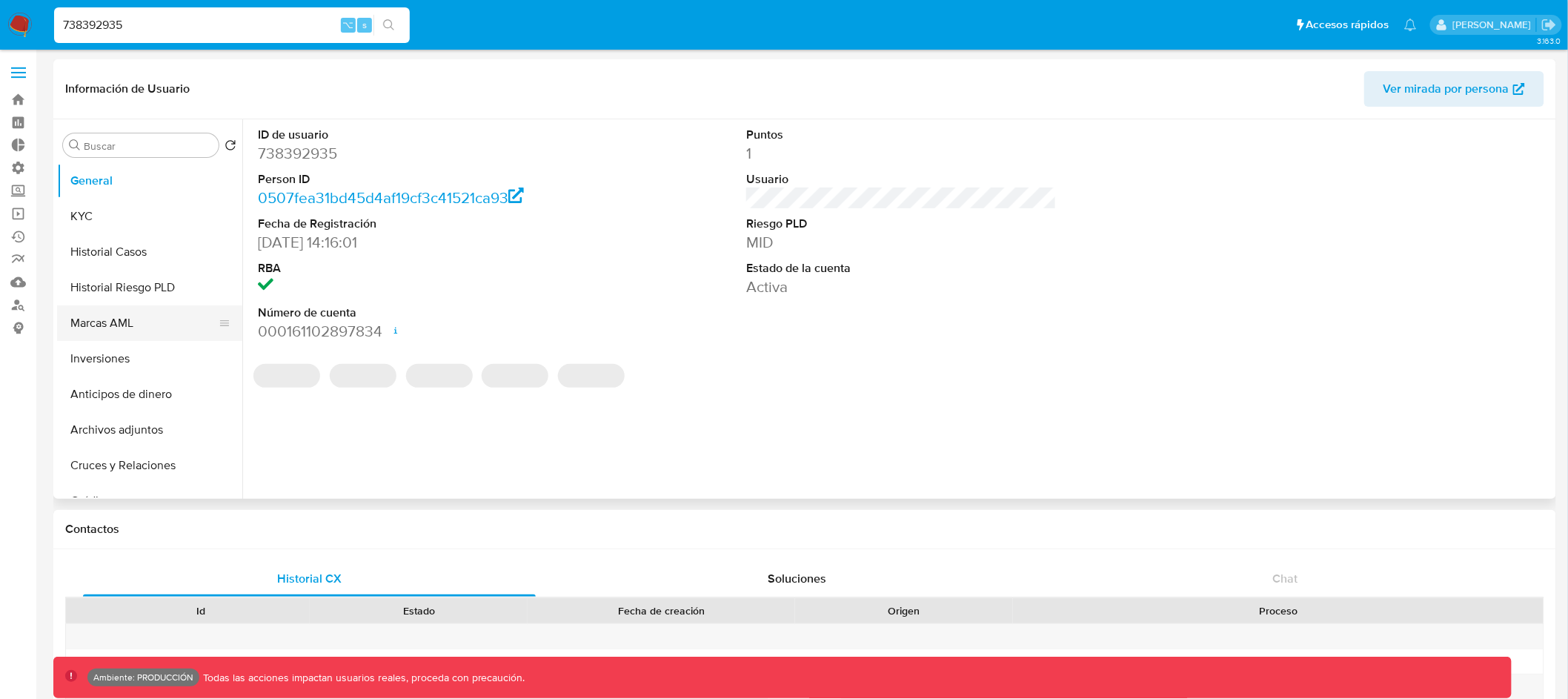
click at [152, 313] on button "Marcas AML" at bounding box center [144, 323] width 173 height 36
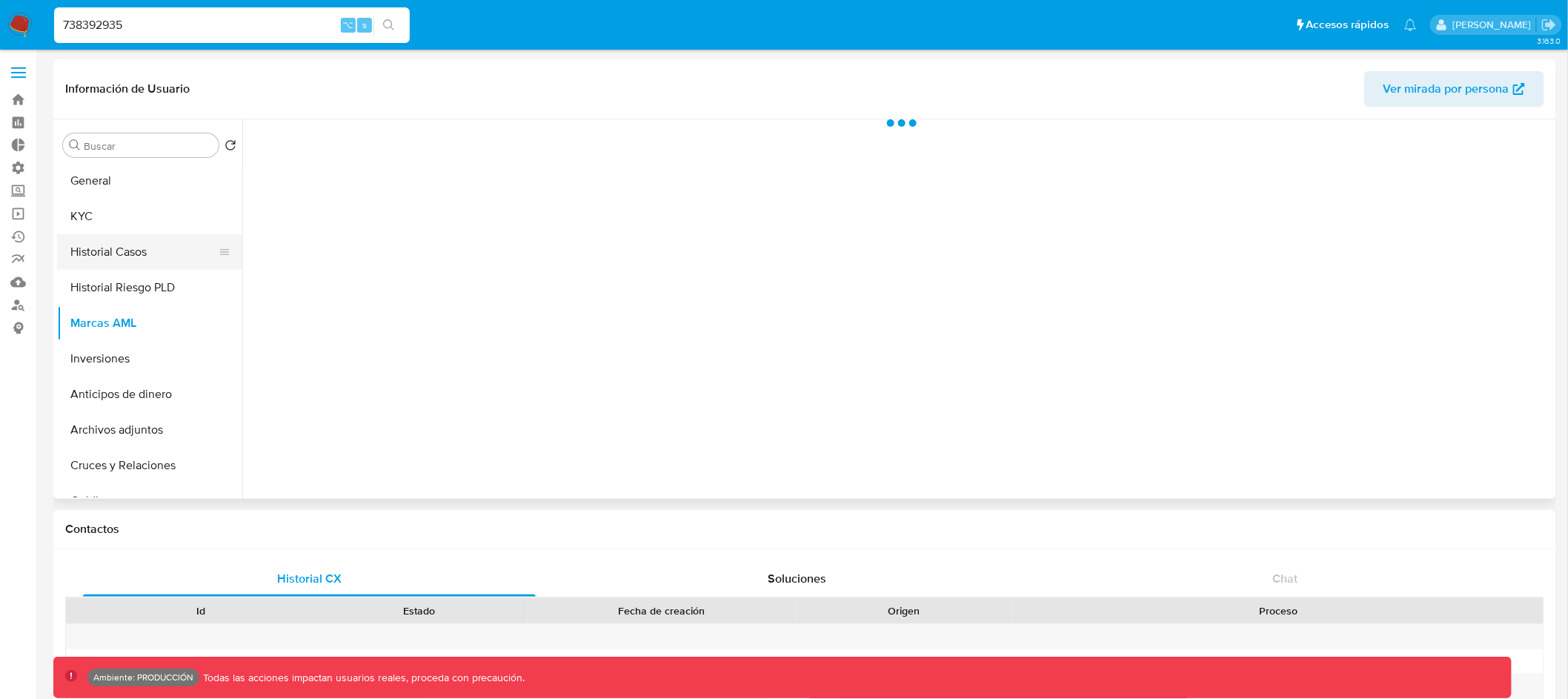
click at [158, 245] on button "Historial Casos" at bounding box center [144, 252] width 173 height 36
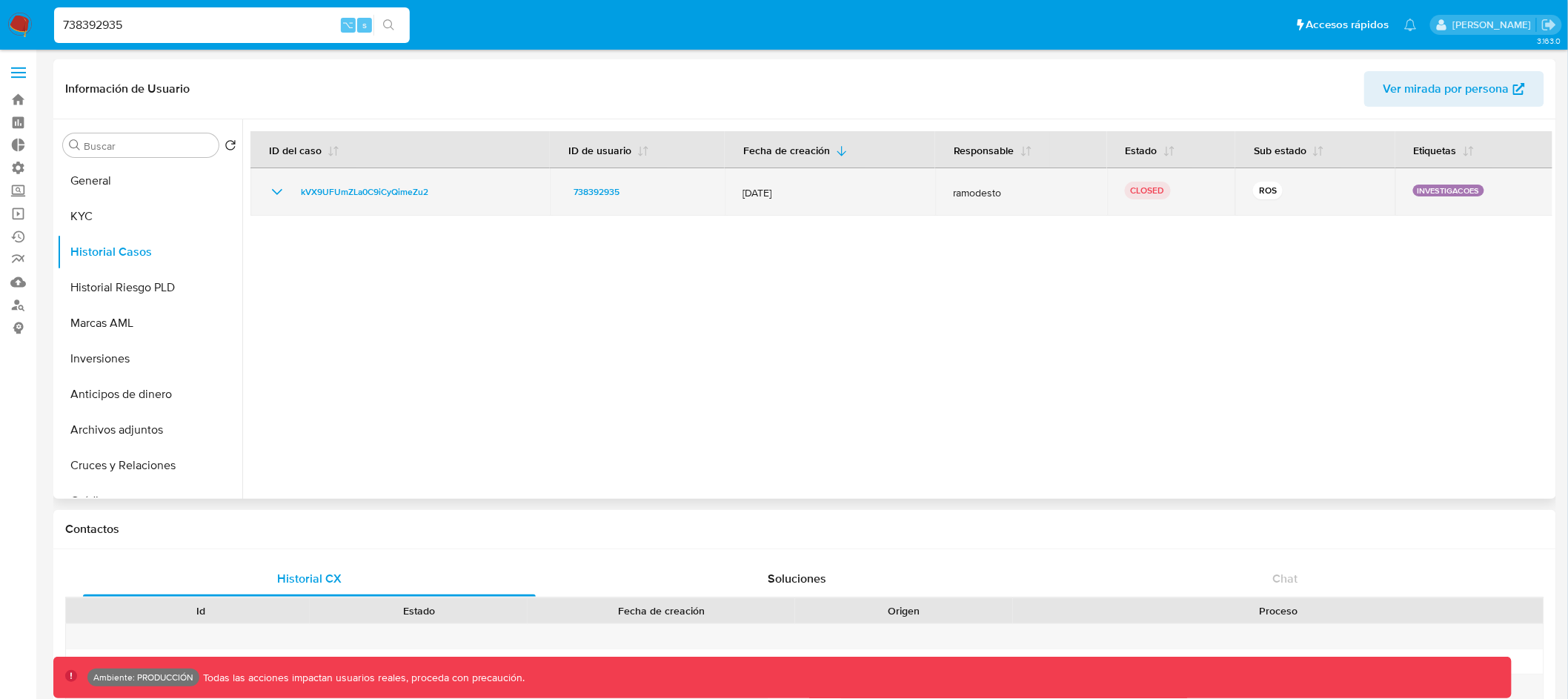
click at [280, 190] on icon "Mostrar/Ocultar" at bounding box center [277, 191] width 18 height 18
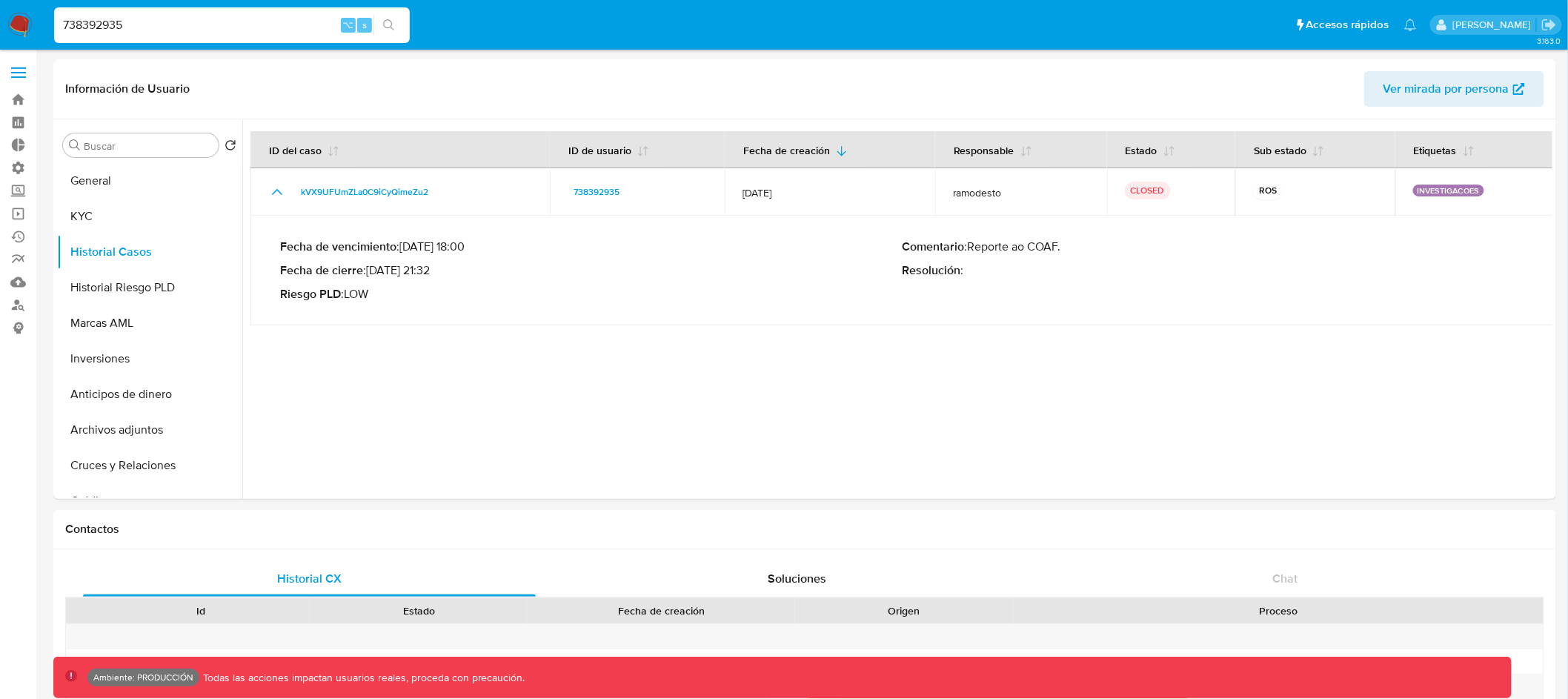
click at [92, 23] on input "738392935" at bounding box center [232, 25] width 356 height 20
paste input "08856073"
type input "708856073"
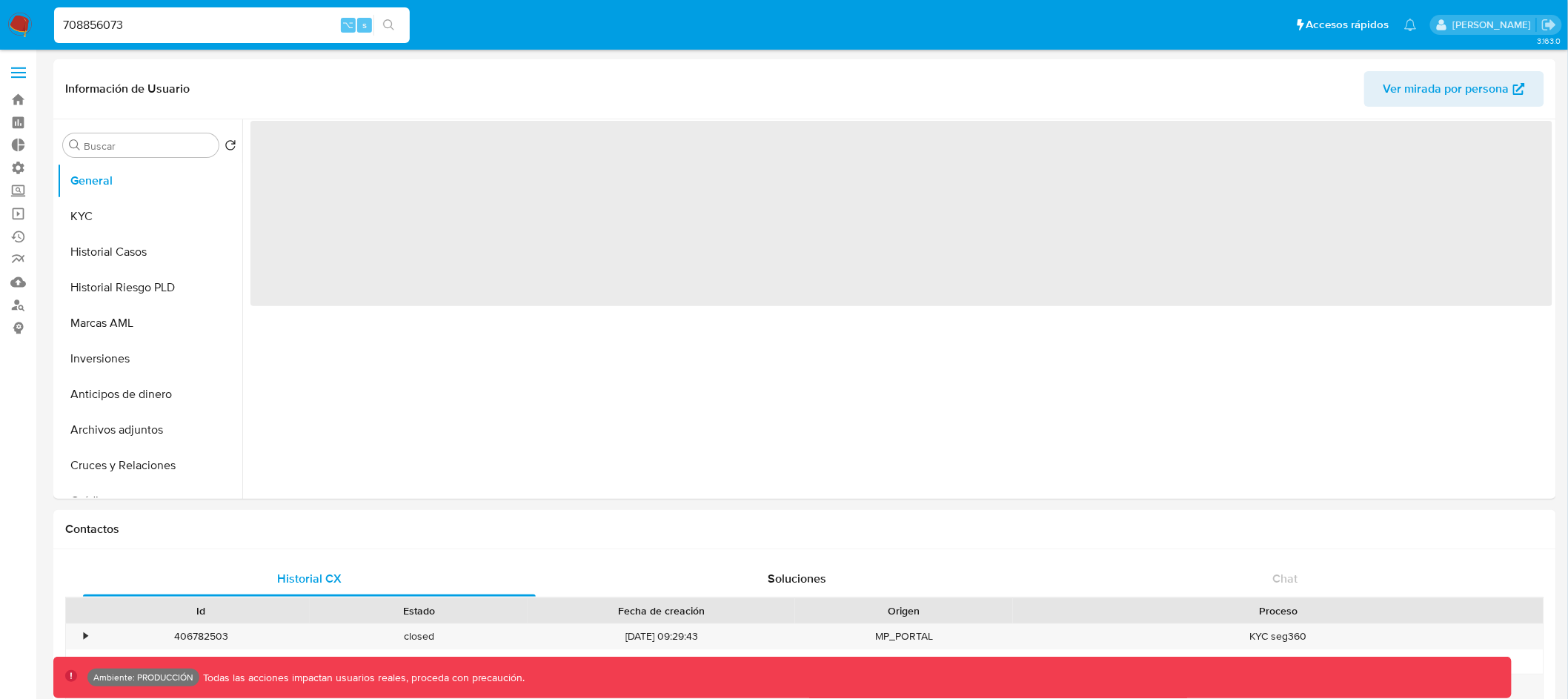
select select "10"
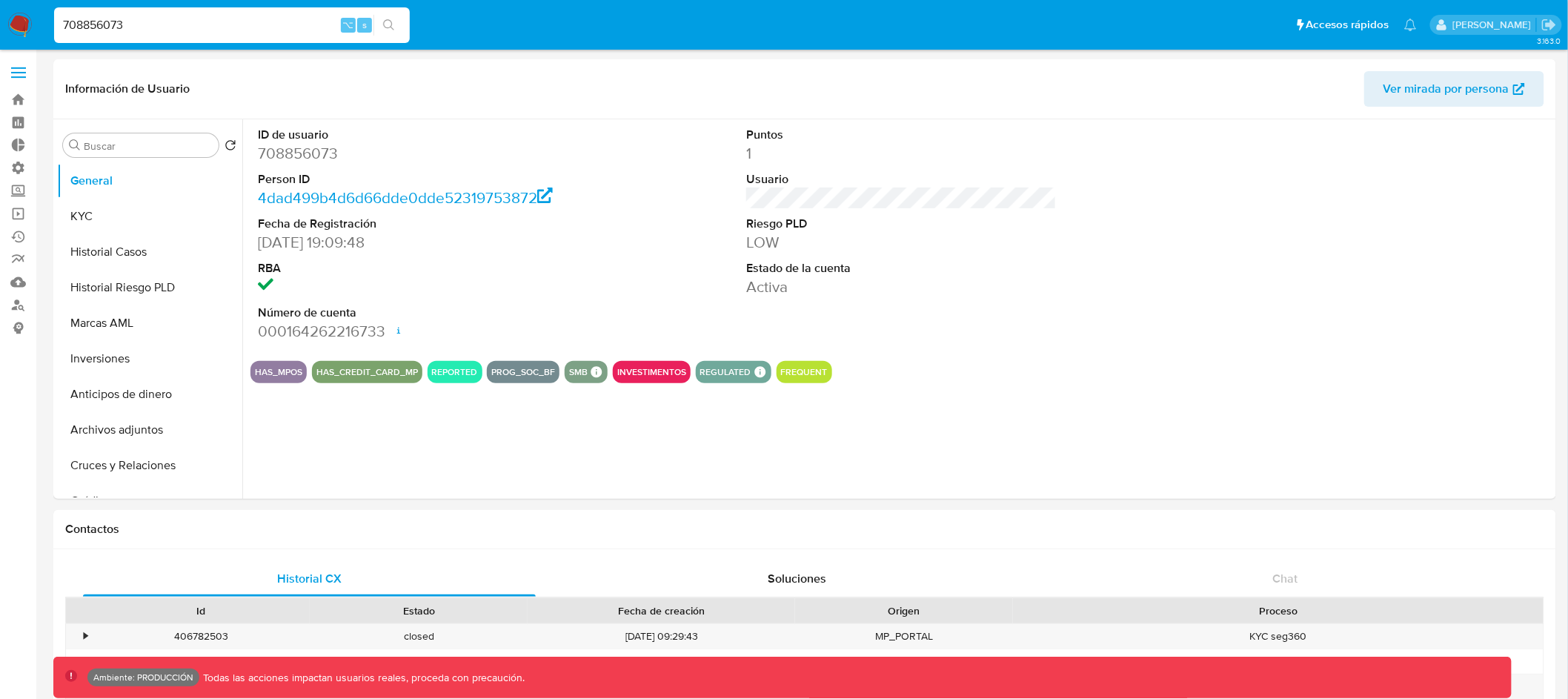
click at [99, 5] on div "708856073 ⌥ s" at bounding box center [232, 25] width 356 height 41
click at [92, 26] on input "708856073" at bounding box center [232, 25] width 356 height 20
type input "assum.[PERSON_NAME]"
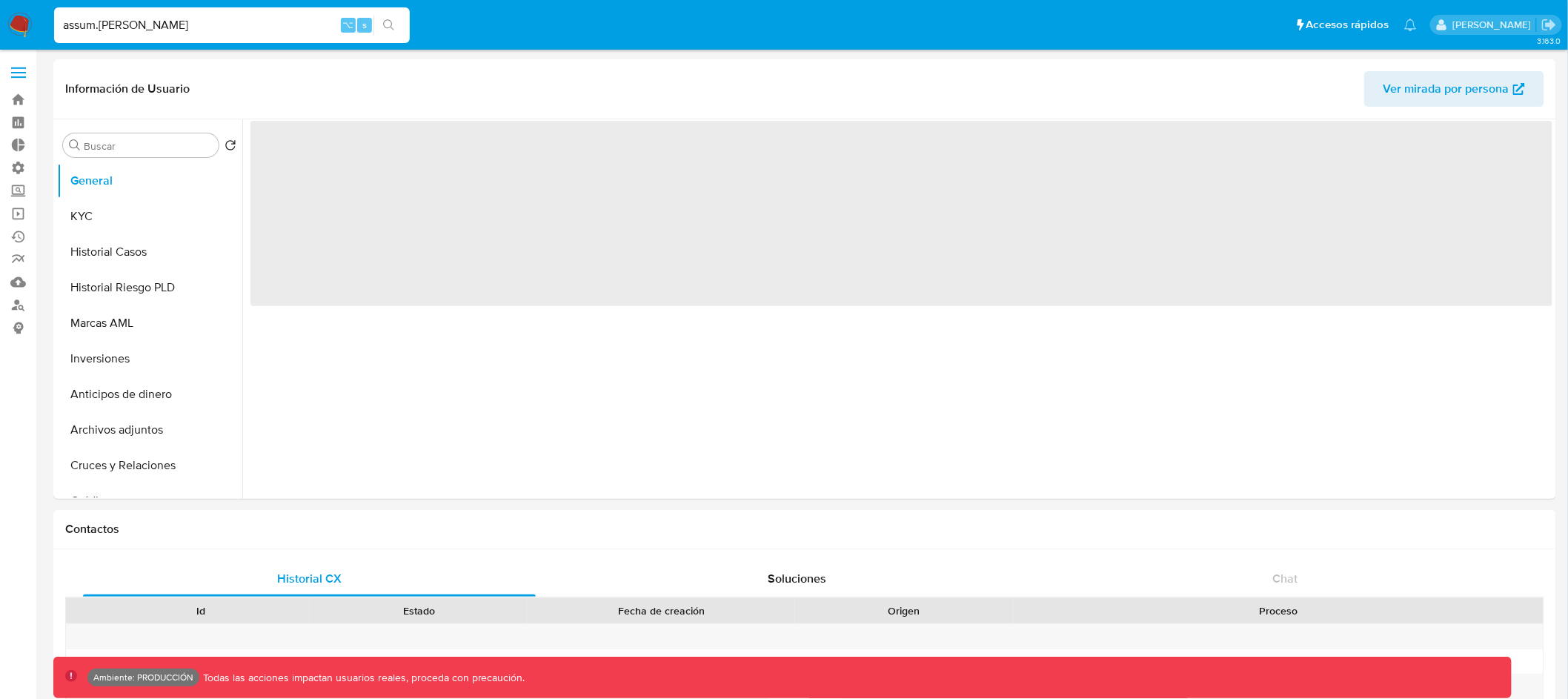
select select "10"
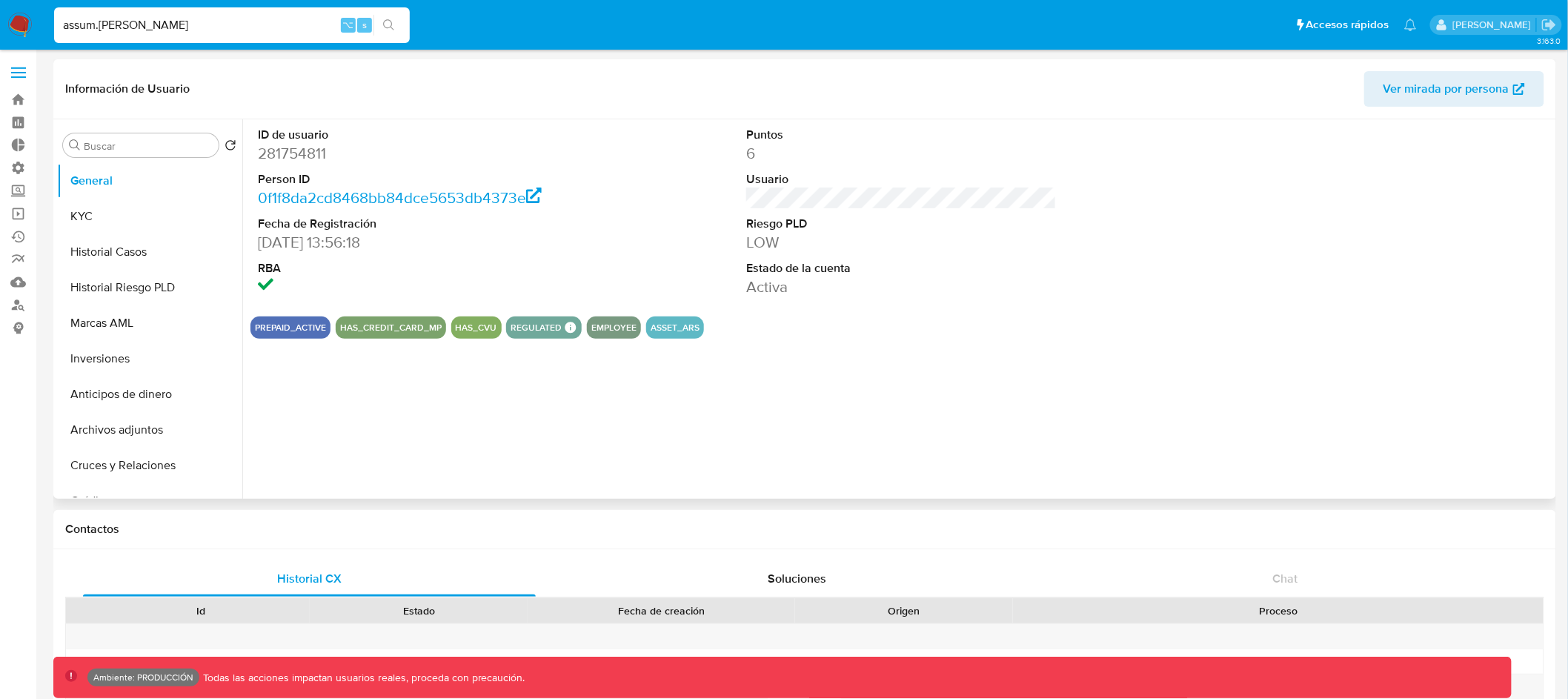
click at [675, 326] on button "ASSET_ARS" at bounding box center [675, 328] width 49 height 6
drag, startPoint x: 141, startPoint y: 27, endPoint x: 44, endPoint y: 23, distance: 97.1
click at [44, 23] on nav "Pausado Ver notificaciones assum.diego ⌥ s Accesos rápidos Presiona las siguien…" at bounding box center [784, 25] width 1568 height 50
type input "fravega"
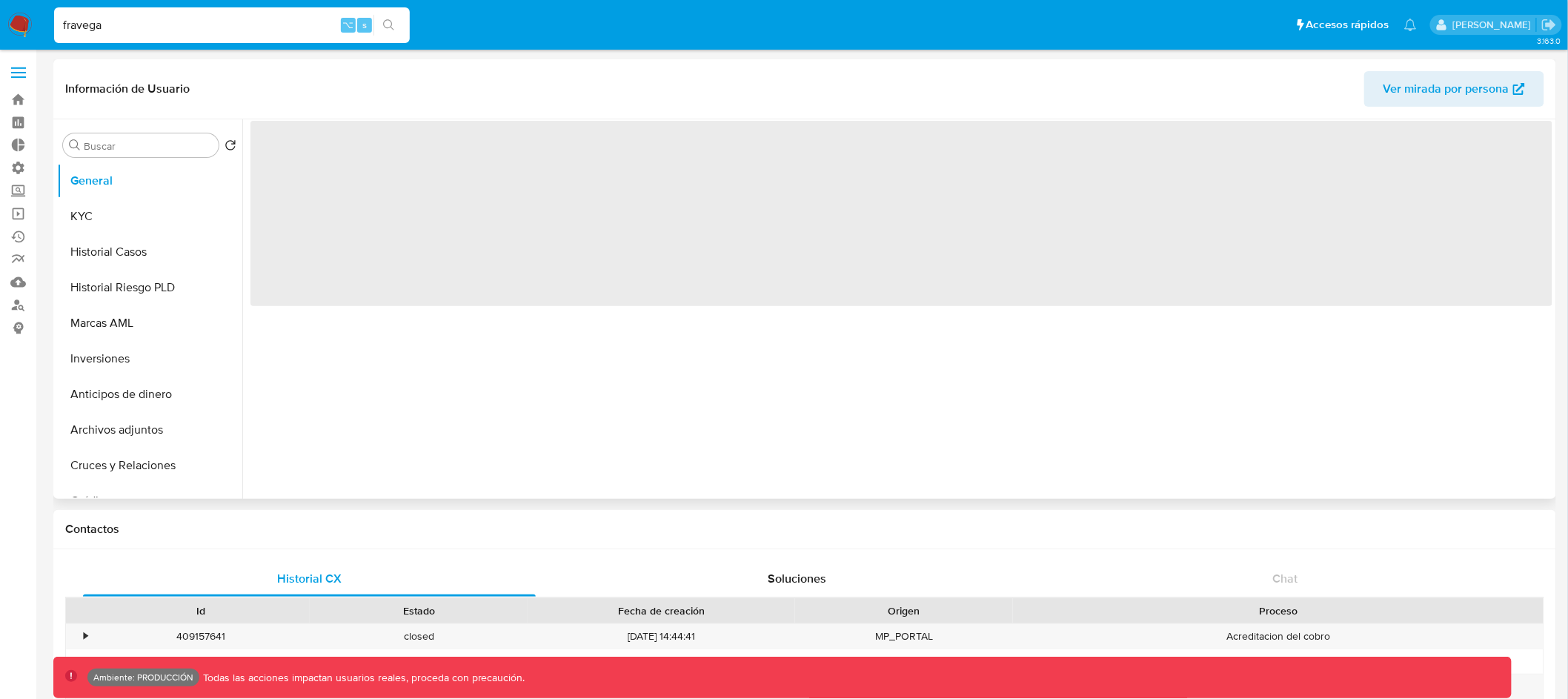
select select "10"
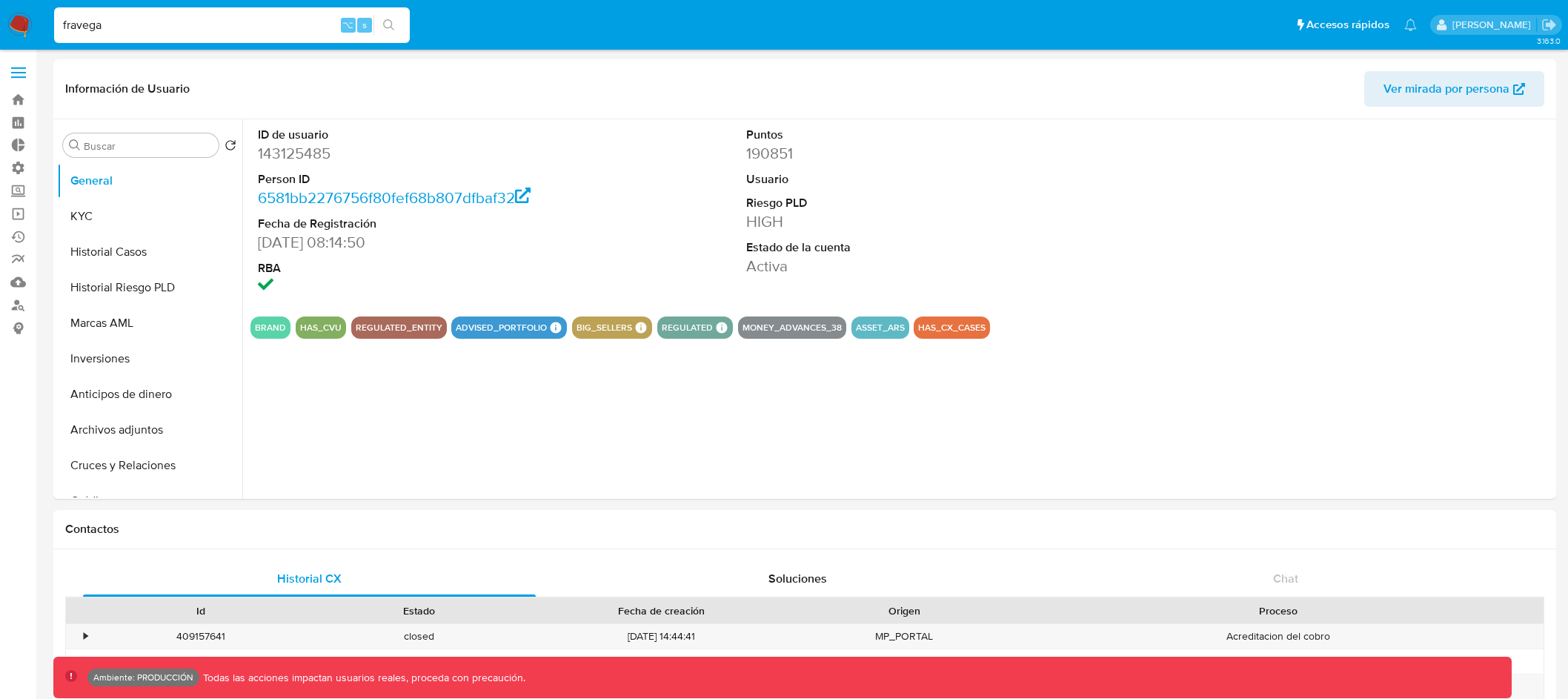
select select "10"
click at [807, 325] on button "MONEY_ADVANCES_38" at bounding box center [792, 328] width 99 height 6
click at [806, 325] on button "MONEY_ADVANCES_38" at bounding box center [792, 328] width 99 height 6
drag, startPoint x: 737, startPoint y: 327, endPoint x: 834, endPoint y: 326, distance: 97.0
click at [834, 326] on button "MONEY_ADVANCES_38" at bounding box center [792, 328] width 99 height 6
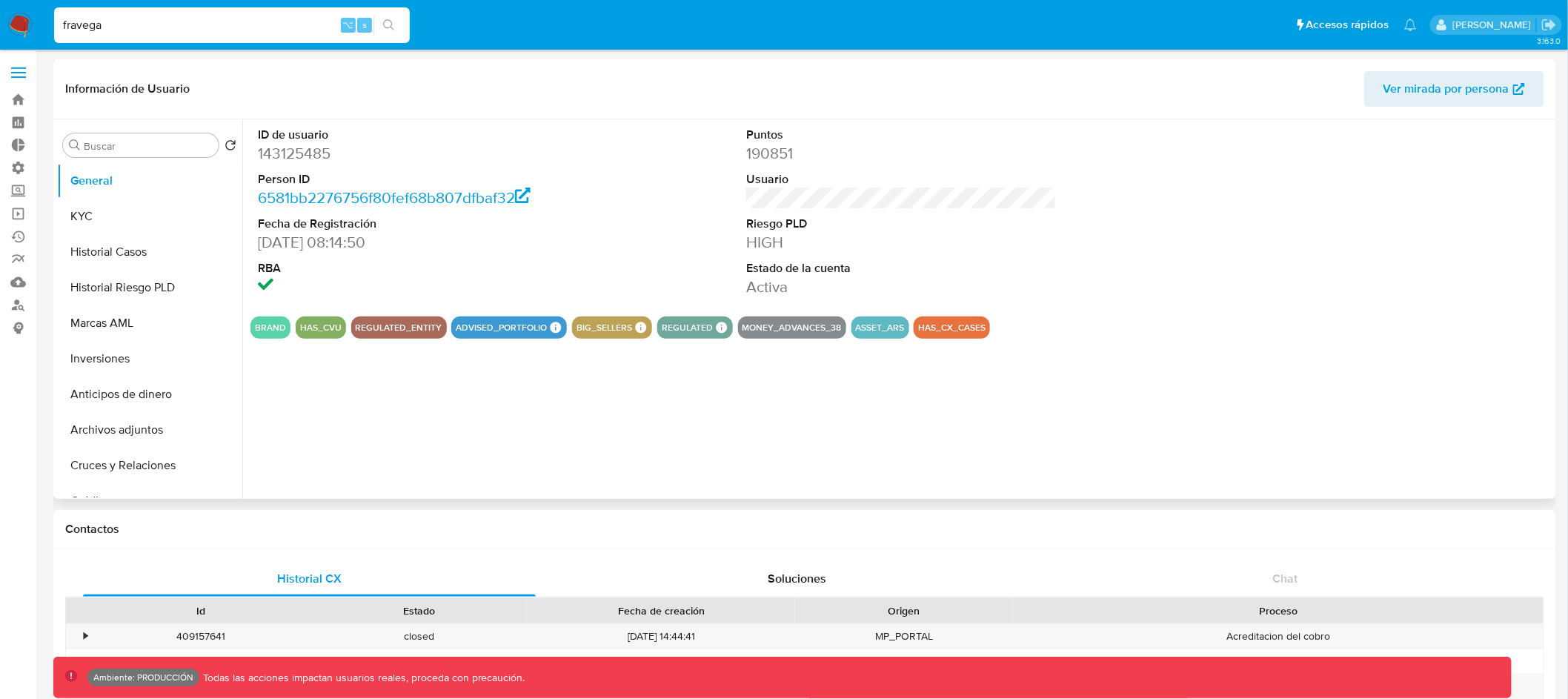
click at [804, 330] on button "MONEY_ADVANCES_38" at bounding box center [792, 328] width 99 height 6
drag, startPoint x: 234, startPoint y: 20, endPoint x: 61, endPoint y: 25, distance: 173.1
click at [61, 25] on input "fravega" at bounding box center [232, 25] width 356 height 20
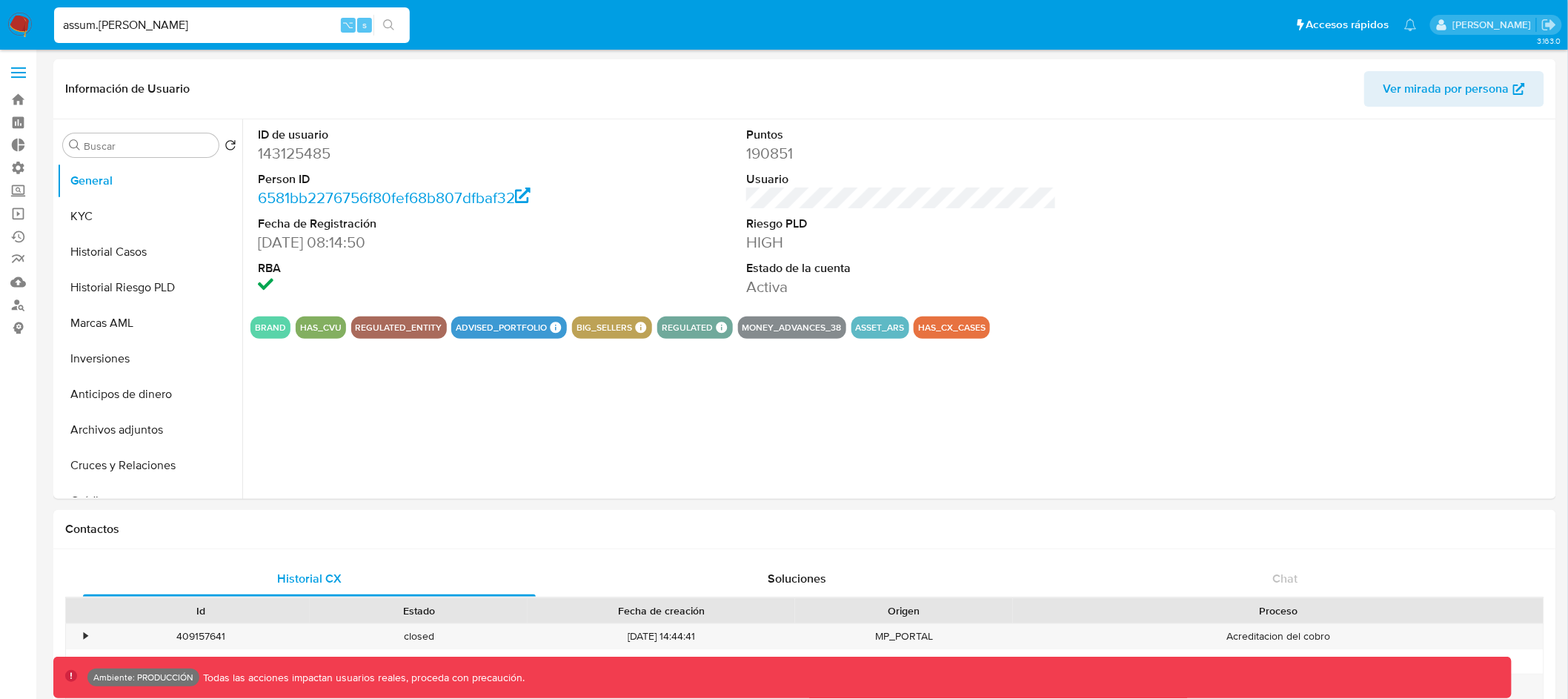
type input "assum.[PERSON_NAME]"
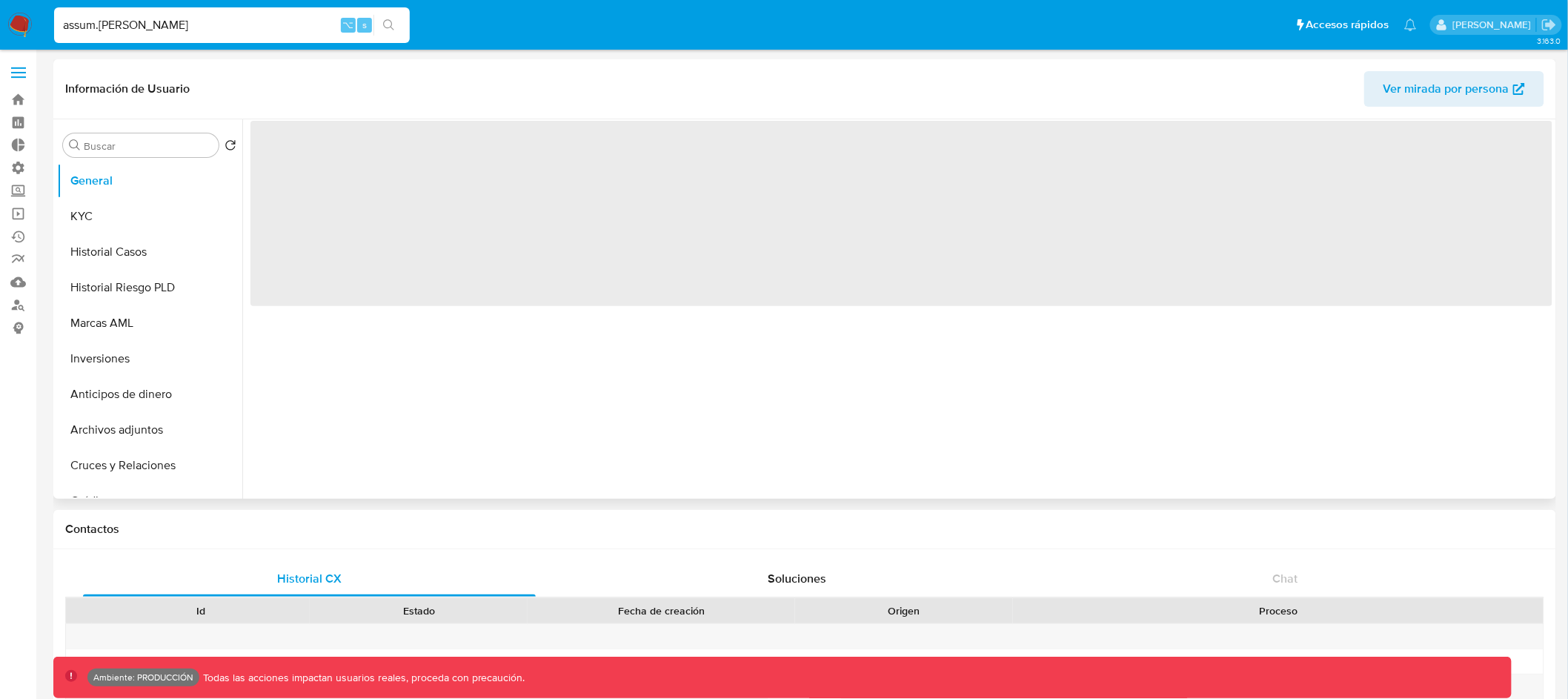
select select "10"
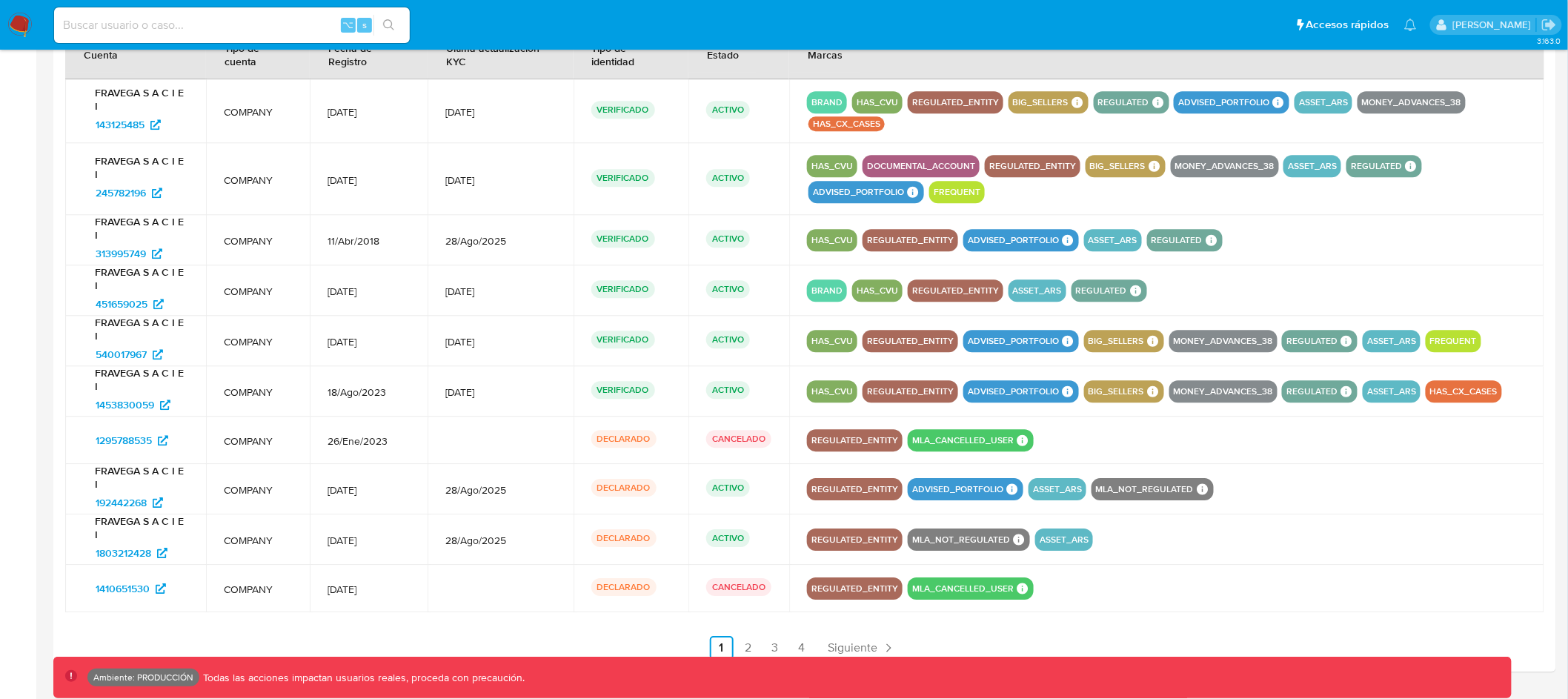
click at [1409, 284] on div "BRAND HAS_CVU REGULATED_ENTITY ASSET_ARS REGULATED REGULATED MLA UIF COMPLIES L…" at bounding box center [1167, 291] width 720 height 22
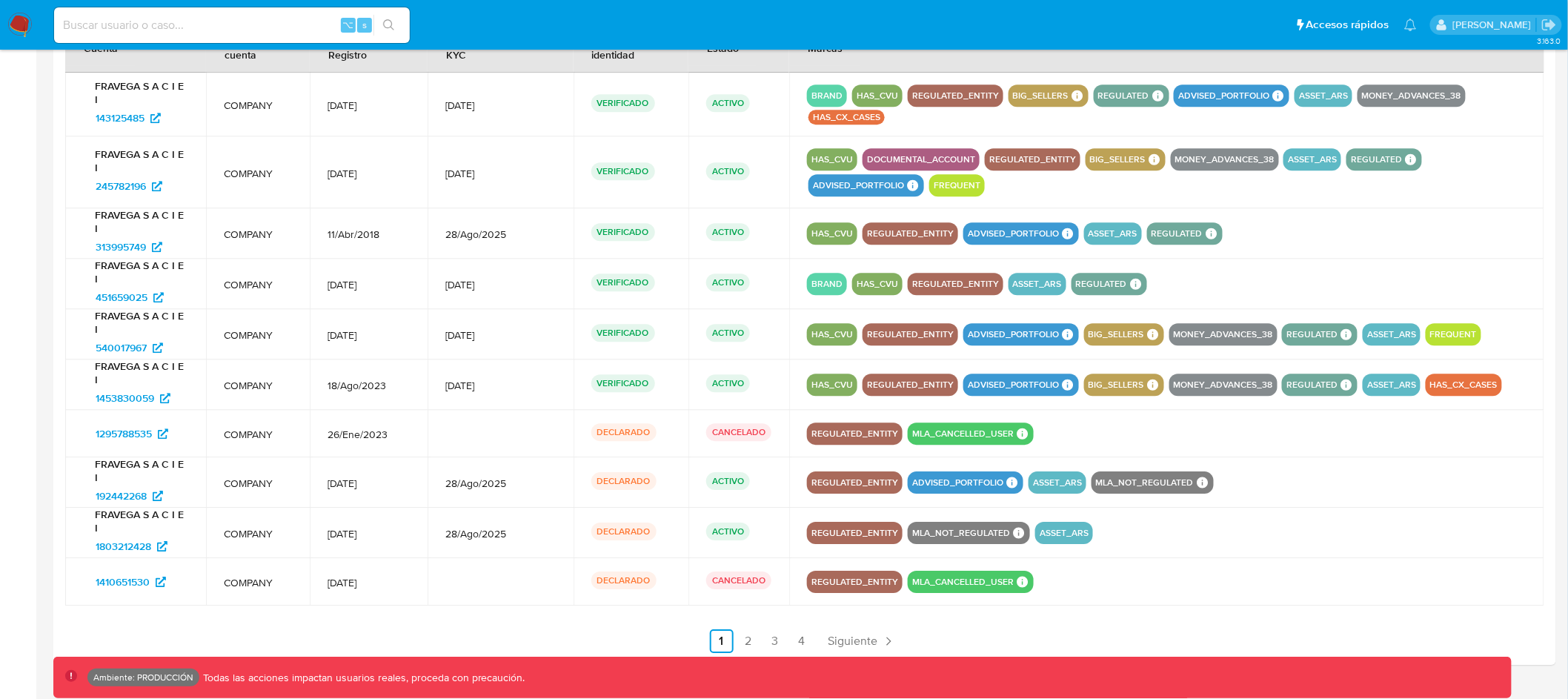
scroll to position [1653, 0]
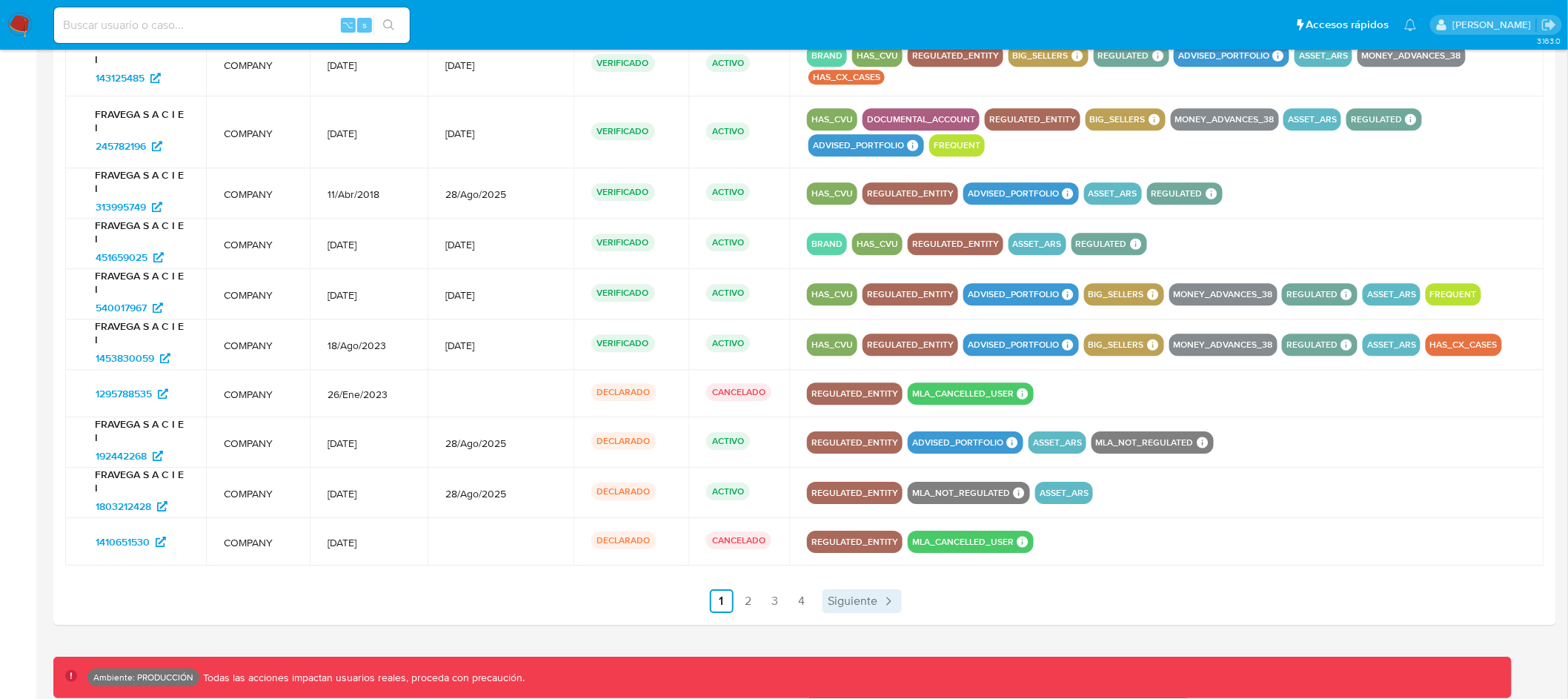
click at [846, 604] on span "Siguiente" at bounding box center [853, 601] width 50 height 12
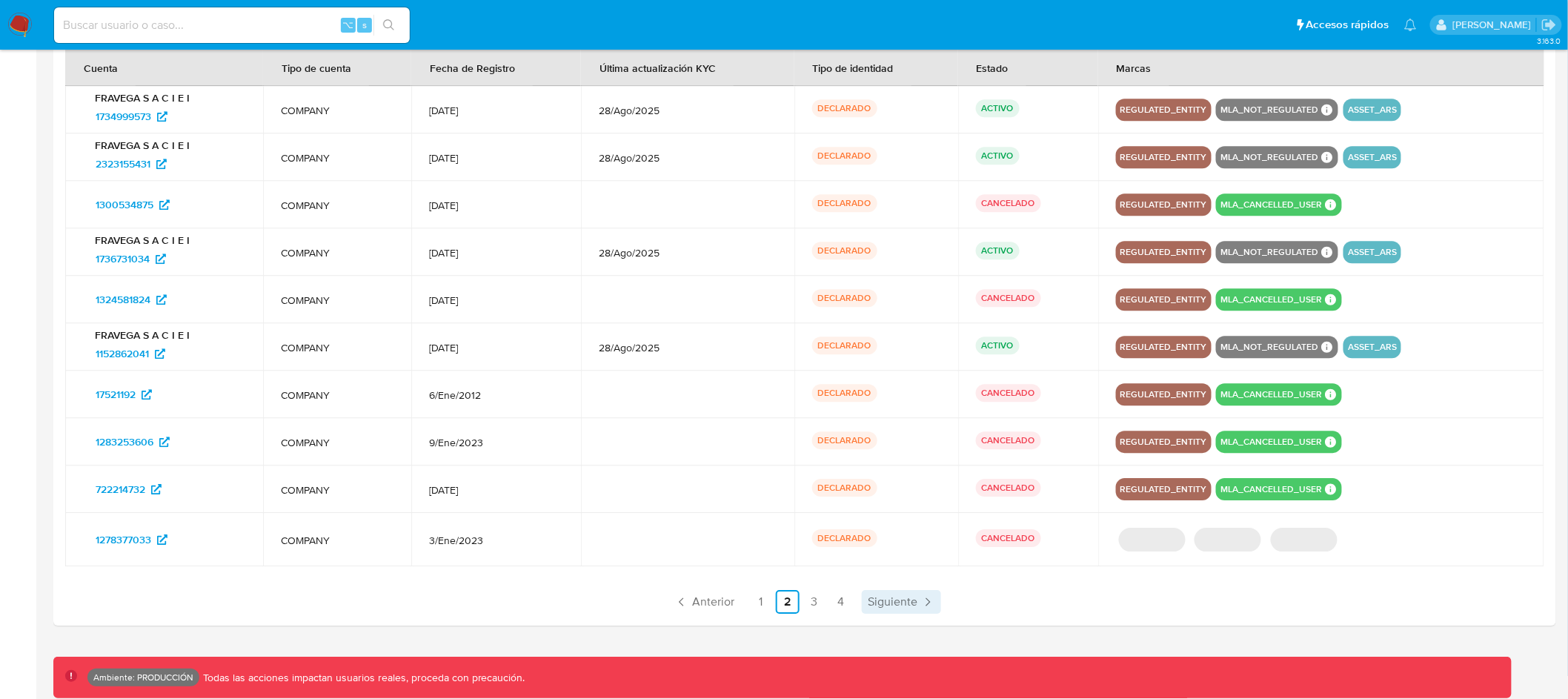
scroll to position [1580, 0]
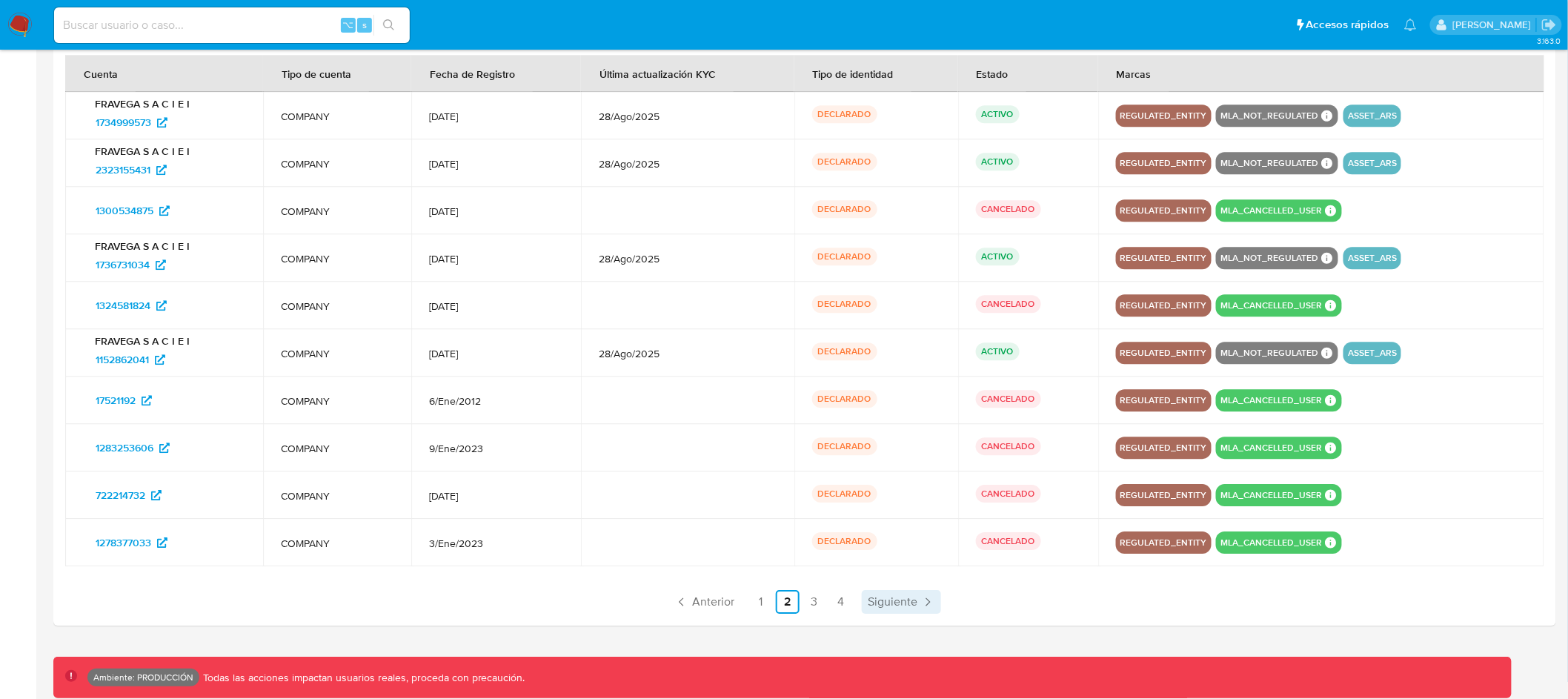
click at [910, 597] on span "Siguiente" at bounding box center [893, 601] width 50 height 12
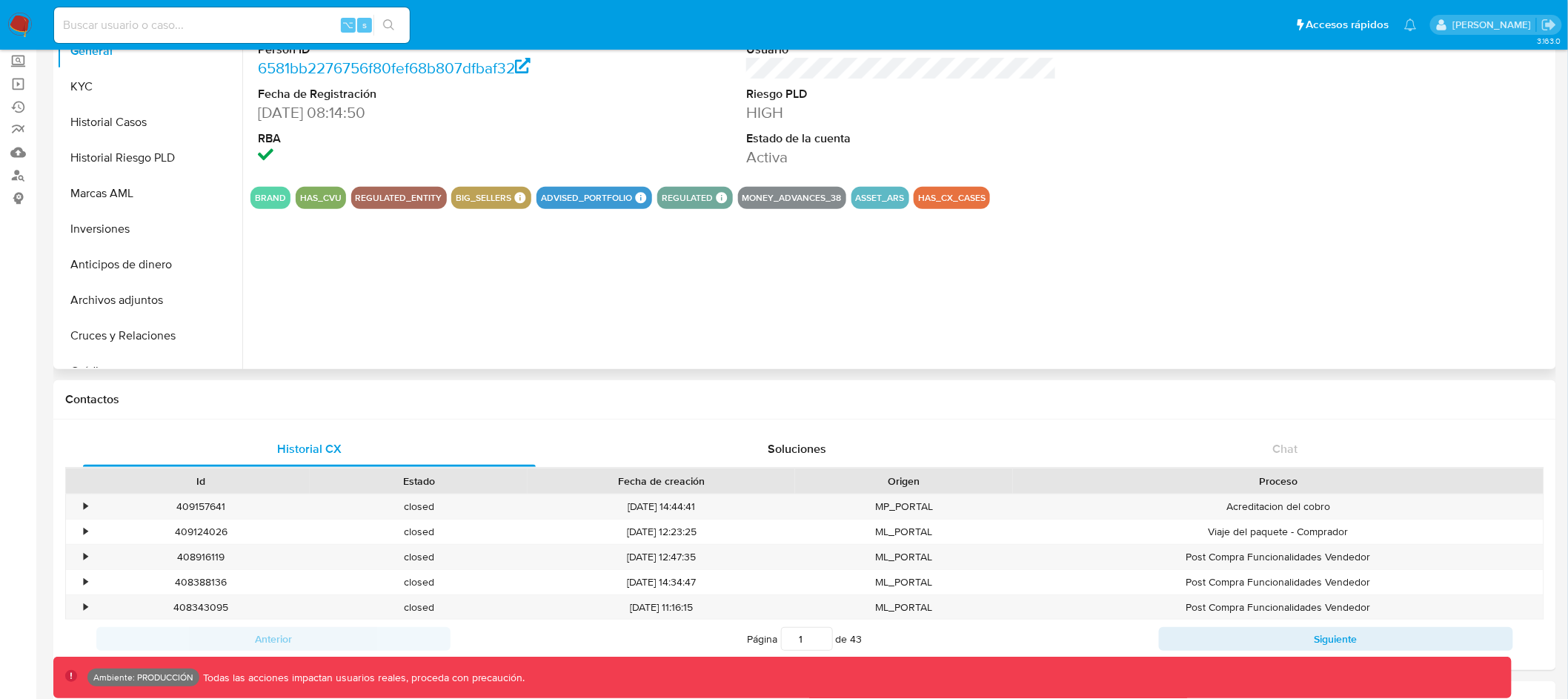
scroll to position [0, 0]
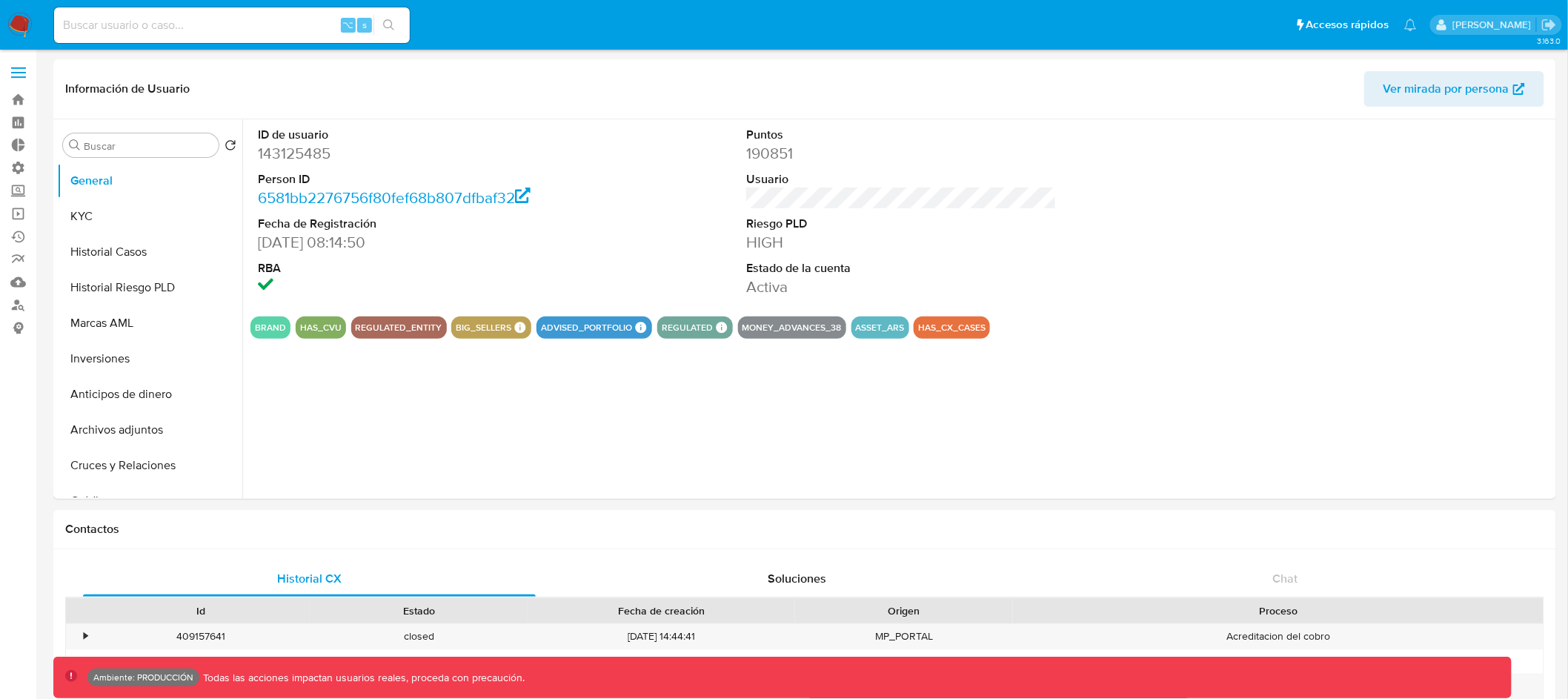
click at [1047, 20] on ul "Pausado Ver notificaciones ⌥ s Accesos rápidos Presiona las siguientes teclas p…" at bounding box center [736, 24] width 1377 height 37
